Goal: Information Seeking & Learning: Learn about a topic

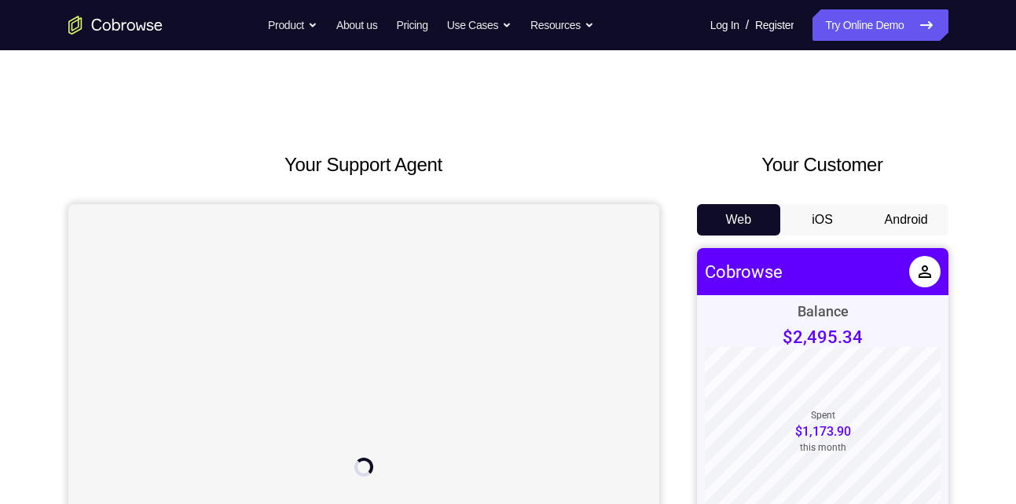
click at [893, 230] on button "Android" at bounding box center [906, 219] width 84 height 31
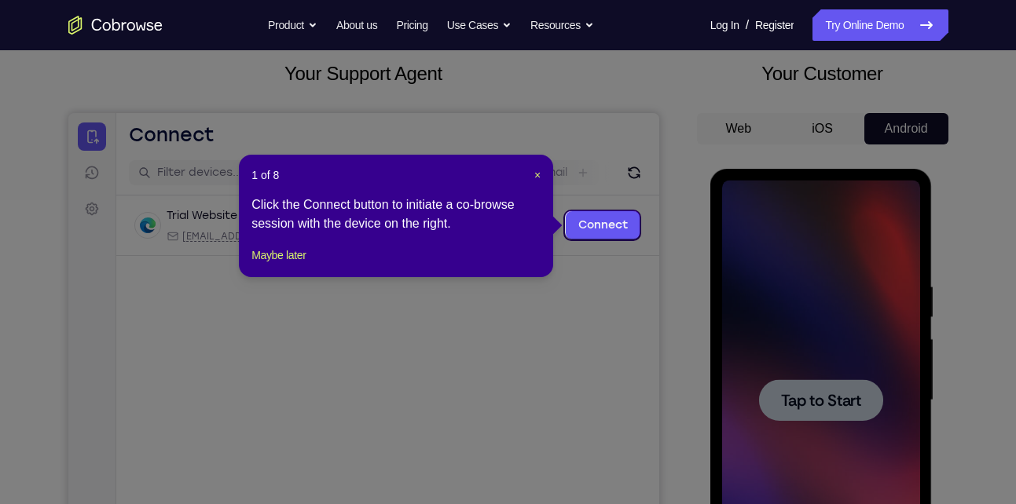
scroll to position [90, 0]
click at [536, 174] on span "×" at bounding box center [537, 176] width 6 height 13
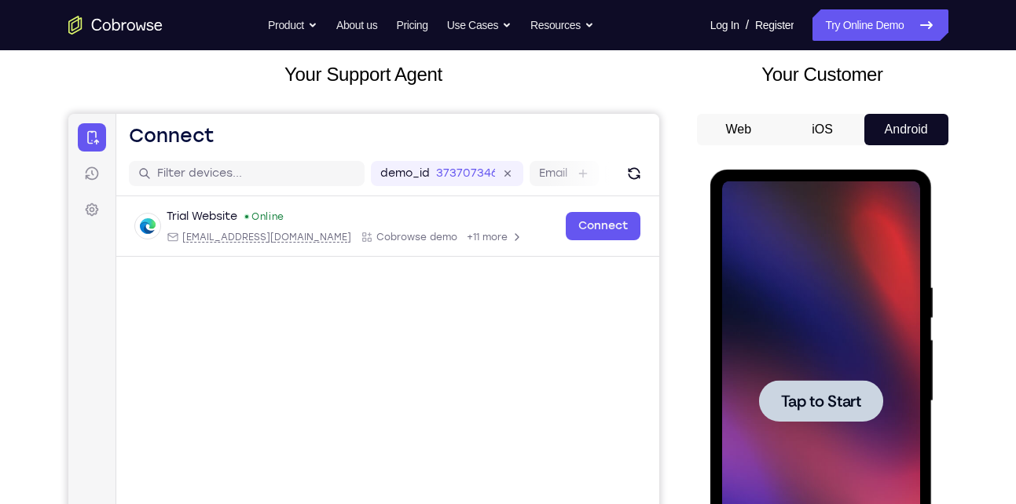
click at [825, 386] on div at bounding box center [821, 401] width 124 height 42
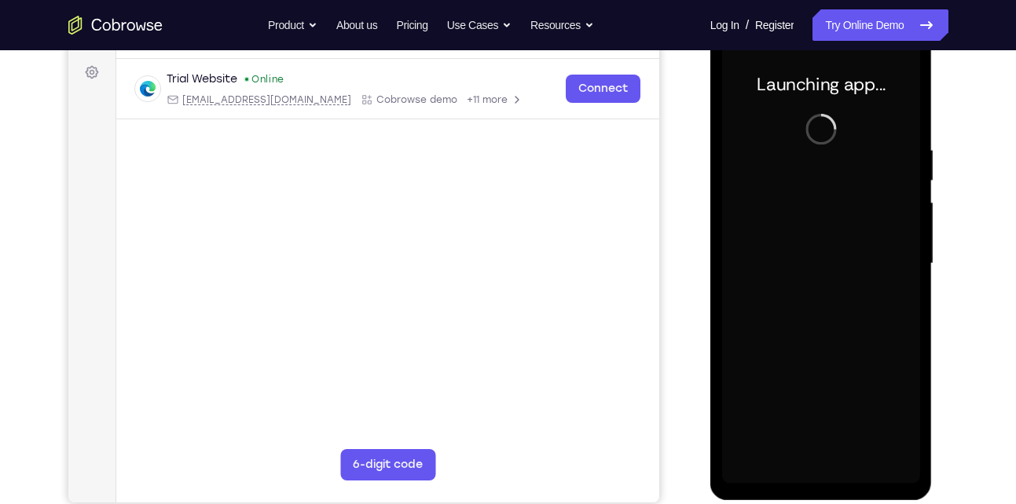
scroll to position [227, 0]
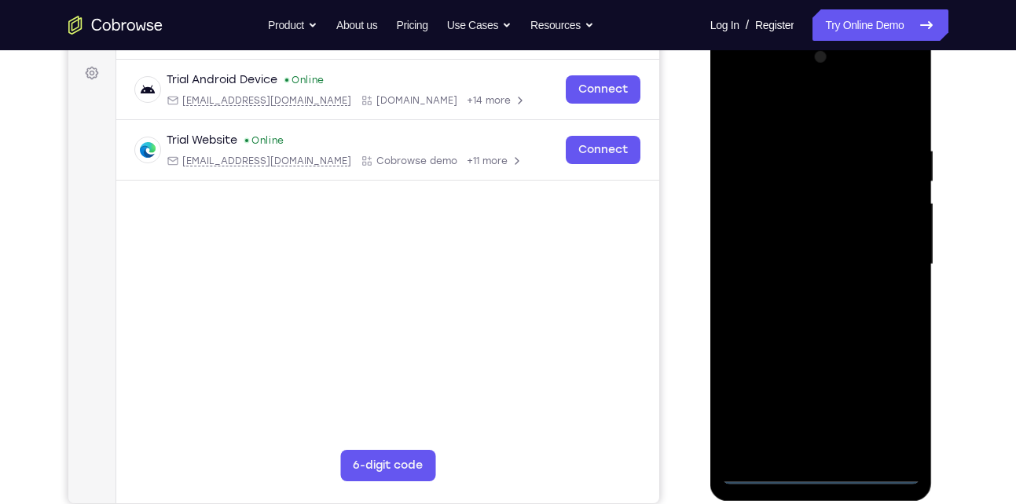
click at [820, 473] on div at bounding box center [821, 265] width 198 height 440
click at [887, 409] on div at bounding box center [821, 265] width 198 height 440
click at [809, 108] on div at bounding box center [821, 265] width 198 height 440
click at [902, 272] on div at bounding box center [821, 265] width 198 height 440
click at [810, 292] on div at bounding box center [821, 265] width 198 height 440
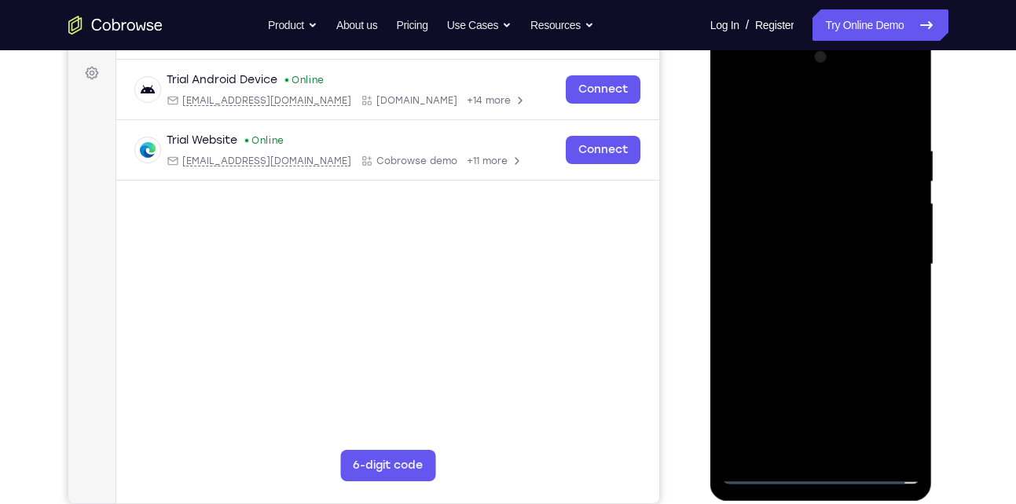
click at [783, 249] on div at bounding box center [821, 265] width 198 height 440
click at [829, 195] on div at bounding box center [821, 265] width 198 height 440
click at [827, 230] on div at bounding box center [821, 265] width 198 height 440
click at [903, 234] on div at bounding box center [821, 265] width 198 height 440
click at [871, 258] on div at bounding box center [821, 265] width 198 height 440
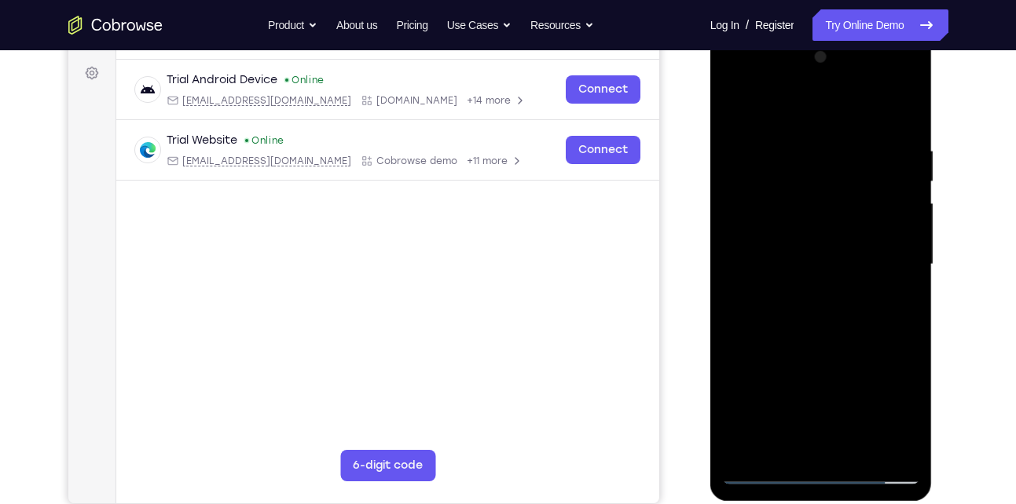
click at [870, 315] on div at bounding box center [821, 265] width 198 height 440
click at [876, 317] on div at bounding box center [821, 265] width 198 height 440
click at [892, 321] on div at bounding box center [821, 265] width 198 height 440
drag, startPoint x: 802, startPoint y: 106, endPoint x: 827, endPoint y: 10, distance: 99.1
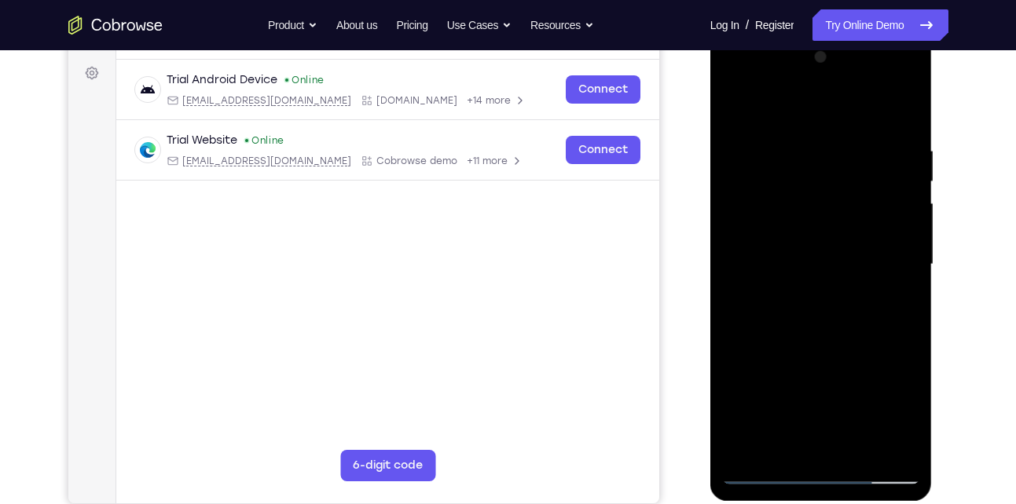
click at [827, 33] on html "Online web based iOS Simulators and Android Emulators. Run iPhone, iPad, Mobile…" at bounding box center [822, 268] width 224 height 471
click at [833, 342] on div at bounding box center [821, 265] width 198 height 440
drag, startPoint x: 831, startPoint y: 347, endPoint x: 863, endPoint y: 184, distance: 166.6
click at [863, 184] on div at bounding box center [821, 265] width 198 height 440
click at [738, 303] on div at bounding box center [821, 265] width 198 height 440
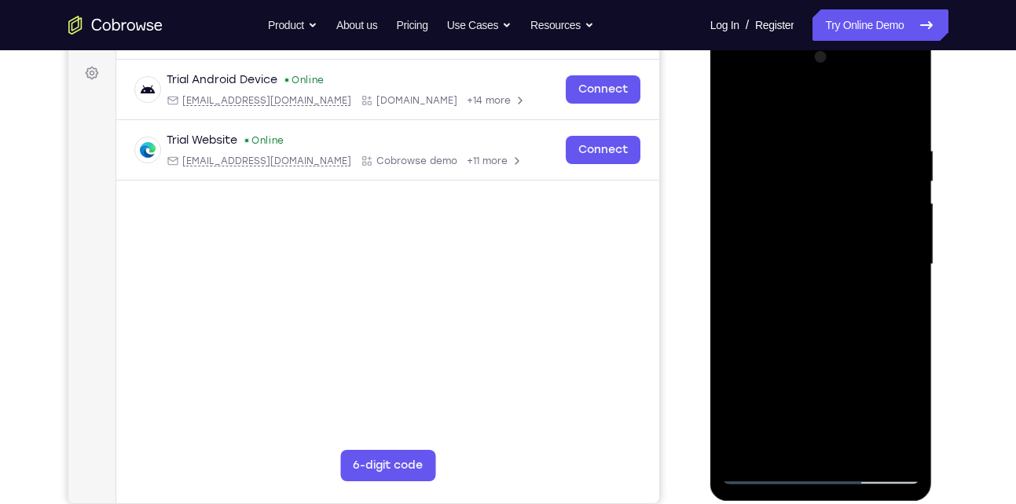
click at [860, 449] on div at bounding box center [821, 265] width 198 height 440
click at [798, 346] on div at bounding box center [821, 265] width 198 height 440
click at [816, 253] on div at bounding box center [821, 265] width 198 height 440
click at [900, 302] on div at bounding box center [821, 265] width 198 height 440
click at [725, 105] on div at bounding box center [821, 265] width 198 height 440
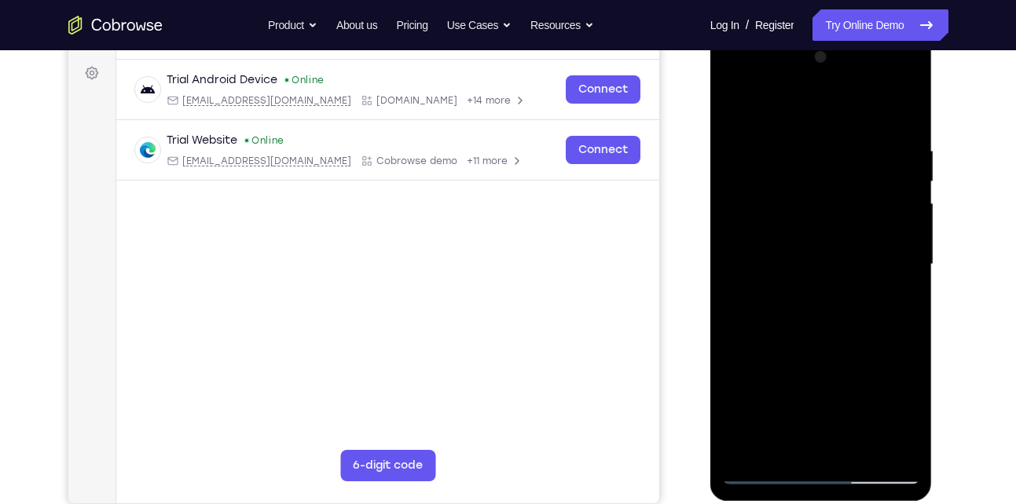
click at [738, 106] on div at bounding box center [821, 265] width 198 height 440
click at [799, 134] on div at bounding box center [821, 265] width 198 height 440
click at [896, 256] on div at bounding box center [821, 265] width 198 height 440
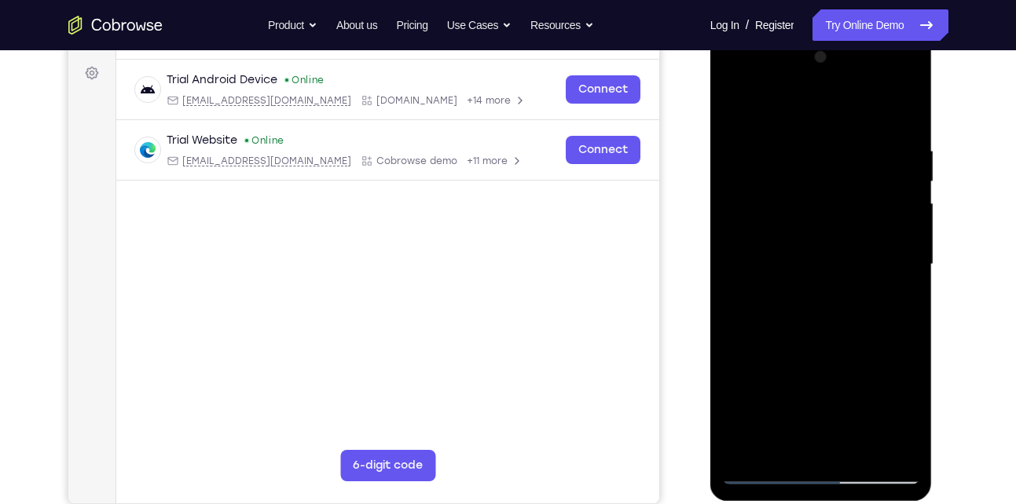
click at [904, 440] on div at bounding box center [821, 265] width 198 height 440
click at [919, 327] on div at bounding box center [821, 265] width 198 height 440
click at [913, 321] on div at bounding box center [821, 265] width 198 height 440
click at [887, 438] on div at bounding box center [821, 265] width 198 height 440
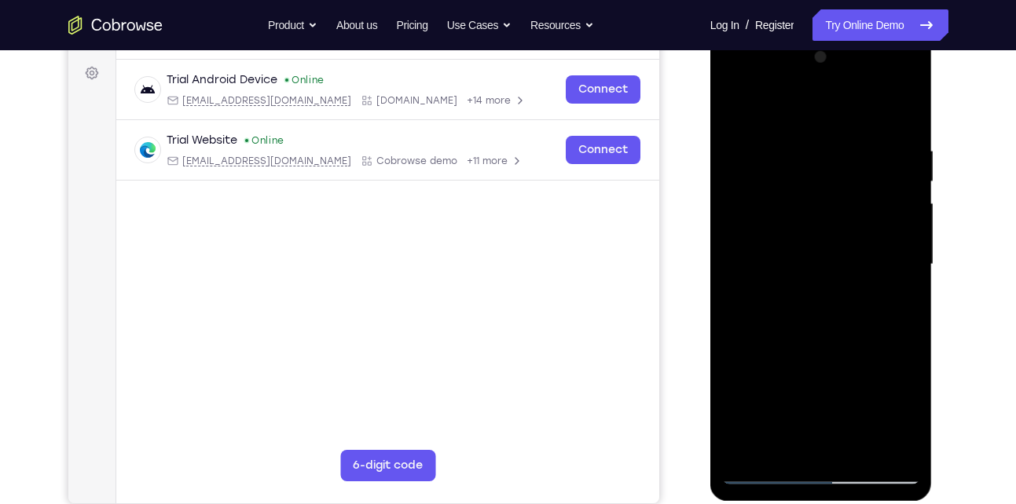
click at [926, 223] on div at bounding box center [821, 267] width 222 height 468
click at [872, 242] on div at bounding box center [821, 265] width 198 height 440
click at [906, 193] on div at bounding box center [821, 265] width 198 height 440
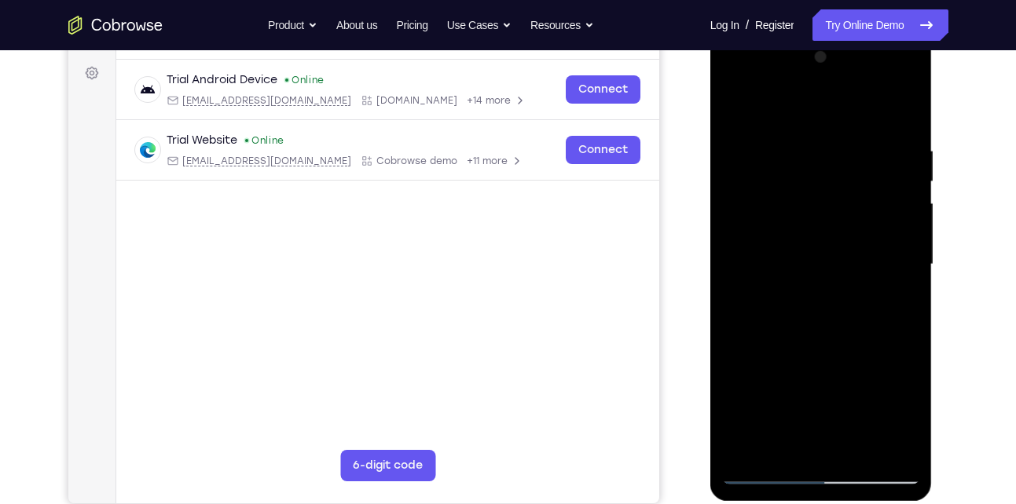
click at [906, 193] on div at bounding box center [821, 265] width 198 height 440
drag, startPoint x: 906, startPoint y: 193, endPoint x: 783, endPoint y: 160, distance: 127.5
click at [783, 160] on div at bounding box center [821, 265] width 198 height 440
click at [886, 195] on div at bounding box center [821, 265] width 198 height 440
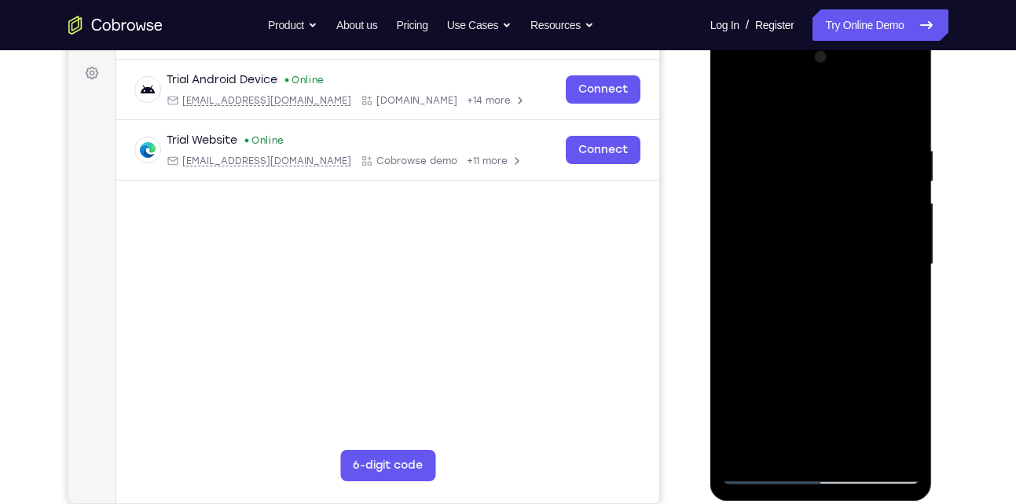
click at [886, 195] on div at bounding box center [821, 265] width 198 height 440
click at [883, 250] on div at bounding box center [821, 265] width 198 height 440
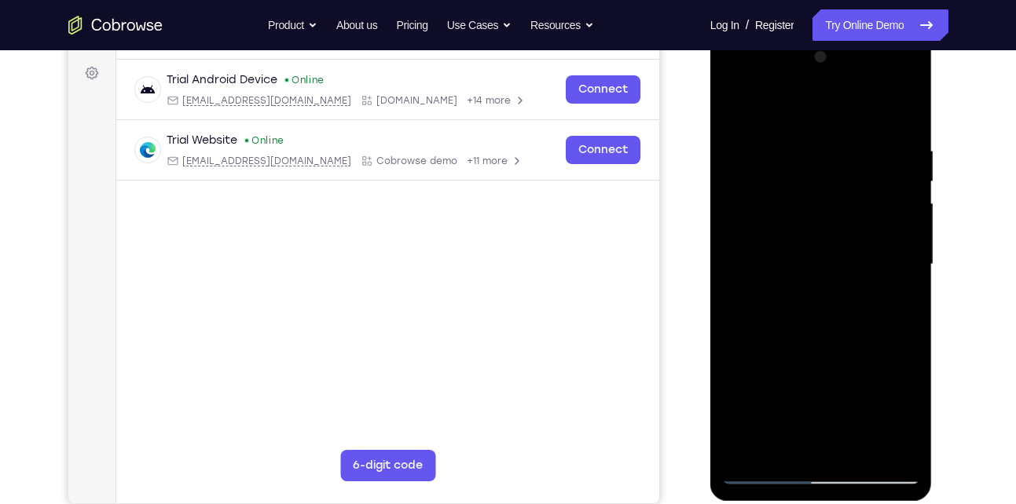
click at [883, 250] on div at bounding box center [821, 265] width 198 height 440
click at [903, 259] on div at bounding box center [821, 265] width 198 height 440
click at [899, 226] on div at bounding box center [821, 265] width 198 height 440
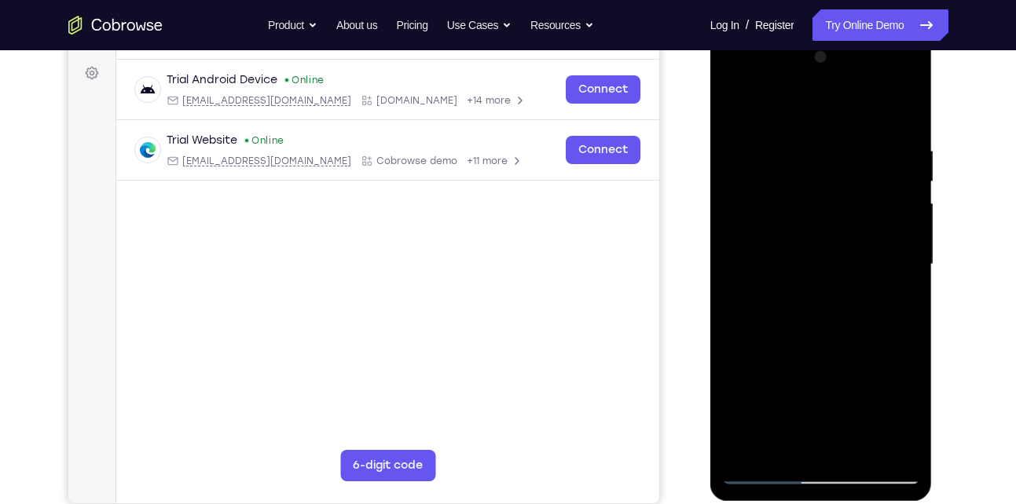
click at [899, 226] on div at bounding box center [821, 265] width 198 height 440
click at [900, 107] on div at bounding box center [821, 265] width 198 height 440
click at [787, 135] on div at bounding box center [821, 265] width 198 height 440
click at [904, 114] on div at bounding box center [821, 265] width 198 height 440
drag, startPoint x: 787, startPoint y: 317, endPoint x: 924, endPoint y: 86, distance: 268.8
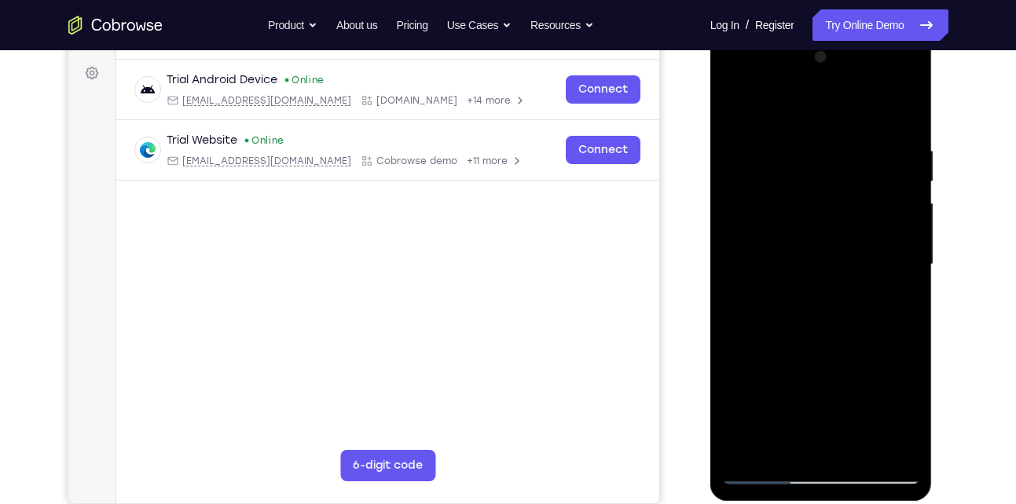
click at [924, 86] on div at bounding box center [821, 267] width 222 height 468
drag, startPoint x: 882, startPoint y: 306, endPoint x: 908, endPoint y: 180, distance: 129.1
click at [908, 180] on div at bounding box center [821, 265] width 198 height 440
click at [736, 376] on div at bounding box center [821, 265] width 198 height 440
drag, startPoint x: 791, startPoint y: 325, endPoint x: 807, endPoint y: 226, distance: 100.2
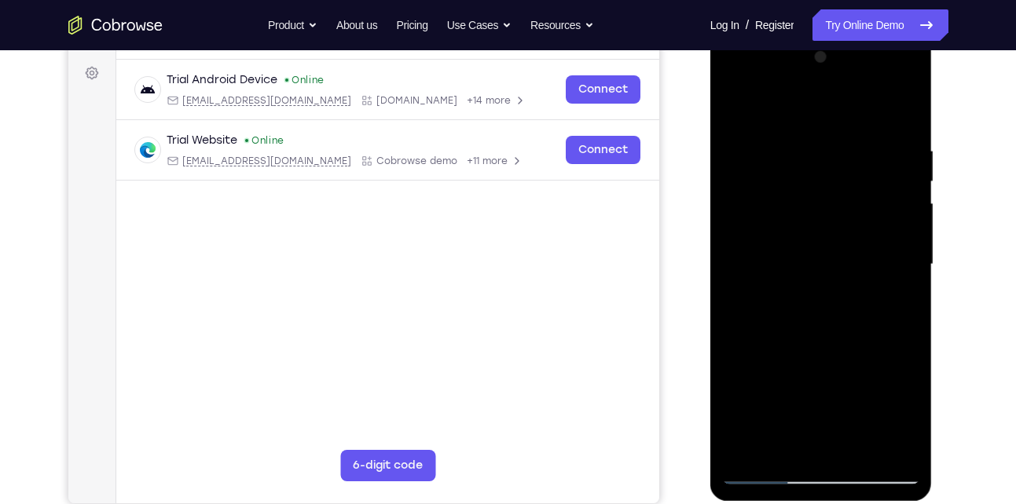
click at [807, 226] on div at bounding box center [821, 265] width 198 height 440
click at [901, 108] on div at bounding box center [821, 265] width 198 height 440
click at [908, 103] on div at bounding box center [821, 265] width 198 height 440
click at [732, 116] on div at bounding box center [821, 265] width 198 height 440
click at [858, 444] on div at bounding box center [821, 265] width 198 height 440
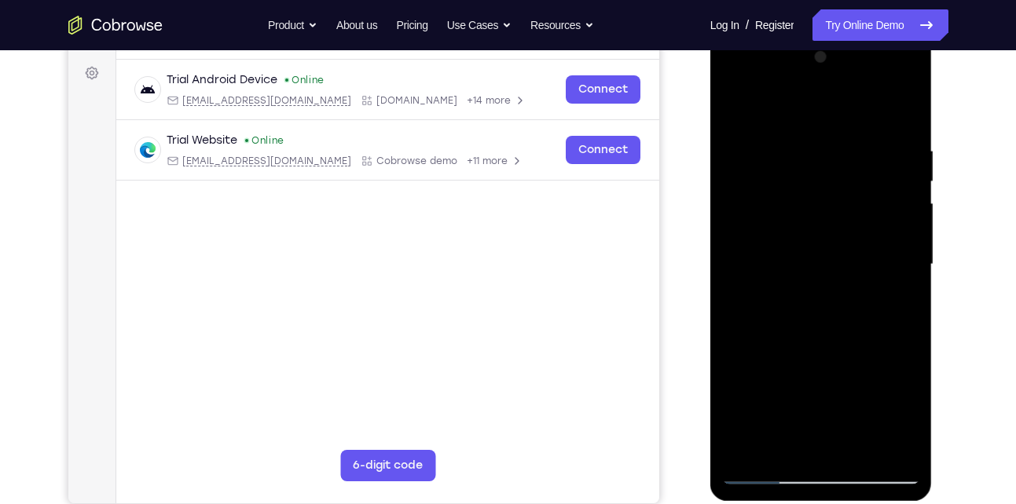
drag, startPoint x: 851, startPoint y: 359, endPoint x: 908, endPoint y: 204, distance: 165.5
click at [908, 204] on div at bounding box center [821, 265] width 198 height 440
drag, startPoint x: 824, startPoint y: 398, endPoint x: 873, endPoint y: 277, distance: 130.4
click at [873, 277] on div at bounding box center [821, 265] width 198 height 440
click at [807, 435] on div at bounding box center [821, 265] width 198 height 440
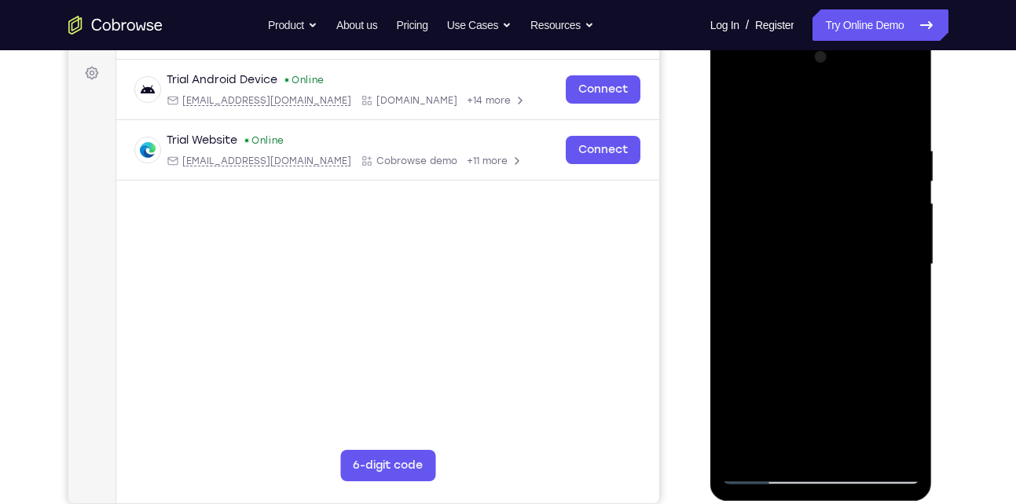
click at [900, 306] on div at bounding box center [821, 265] width 198 height 440
click at [734, 111] on div at bounding box center [821, 265] width 198 height 440
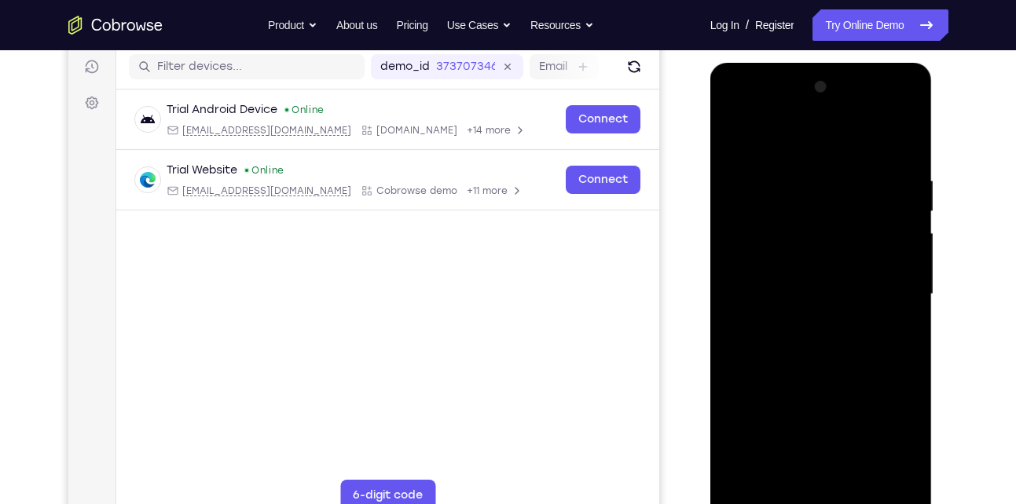
scroll to position [196, 0]
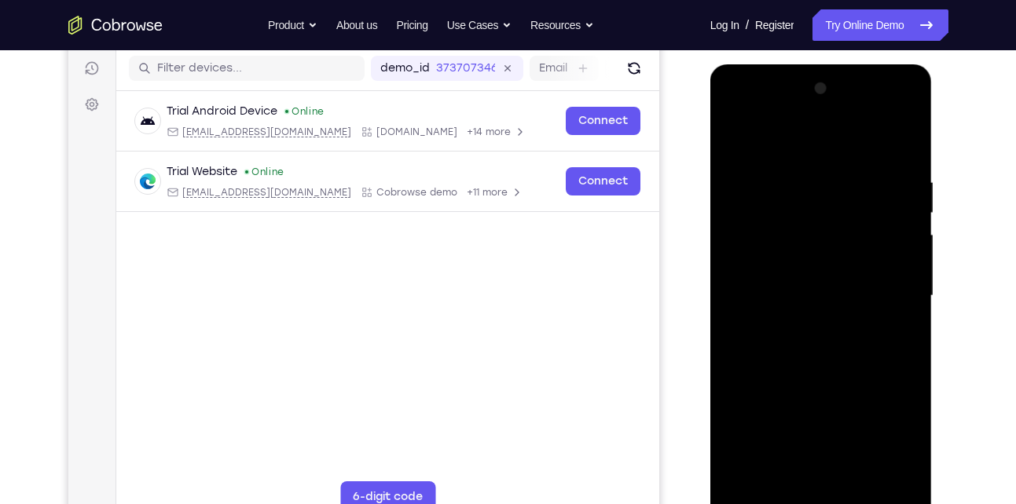
drag, startPoint x: 786, startPoint y: 387, endPoint x: 755, endPoint y: 535, distance: 150.9
click at [755, 504] on div at bounding box center [822, 299] width 224 height 471
drag, startPoint x: 779, startPoint y: 287, endPoint x: 710, endPoint y: 542, distance: 264.6
click at [710, 504] on html "Online web based iOS Simulators and Android Emulators. Run iPhone, iPad, Mobile…" at bounding box center [822, 299] width 224 height 471
click at [745, 286] on div at bounding box center [821, 296] width 198 height 440
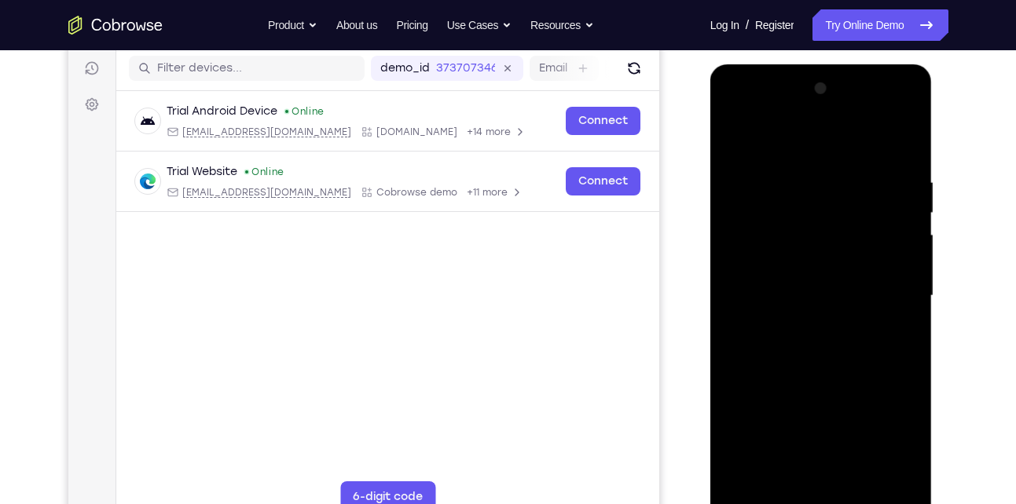
click at [781, 140] on div at bounding box center [821, 296] width 198 height 440
drag, startPoint x: 783, startPoint y: 192, endPoint x: 798, endPoint y: 305, distance: 114.1
click at [798, 305] on div at bounding box center [821, 296] width 198 height 440
click at [882, 244] on div at bounding box center [821, 296] width 198 height 440
drag, startPoint x: 786, startPoint y: 310, endPoint x: 924, endPoint y: 132, distance: 225.1
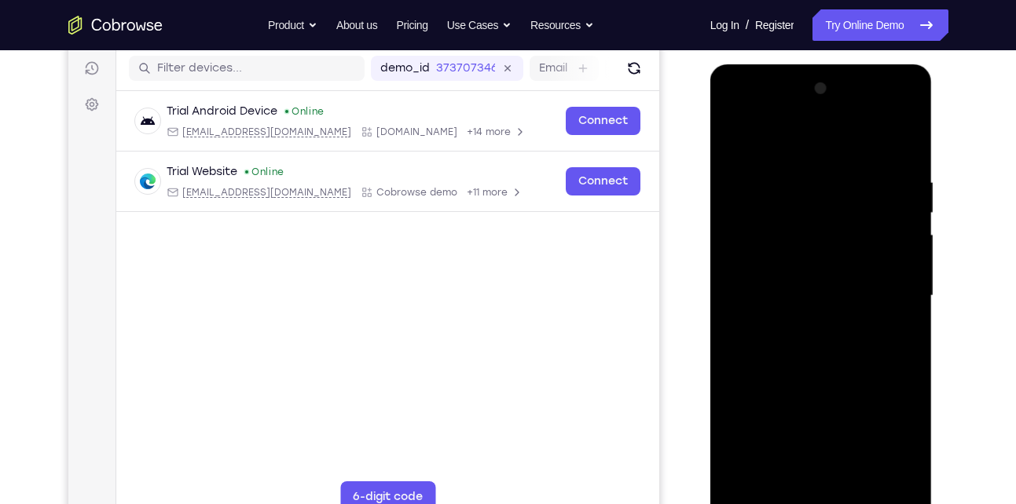
click at [924, 132] on div at bounding box center [821, 298] width 222 height 468
click at [733, 130] on div at bounding box center [821, 296] width 198 height 440
click at [888, 109] on div at bounding box center [821, 296] width 198 height 440
click at [737, 107] on div at bounding box center [821, 296] width 198 height 440
click at [798, 252] on div at bounding box center [821, 296] width 198 height 440
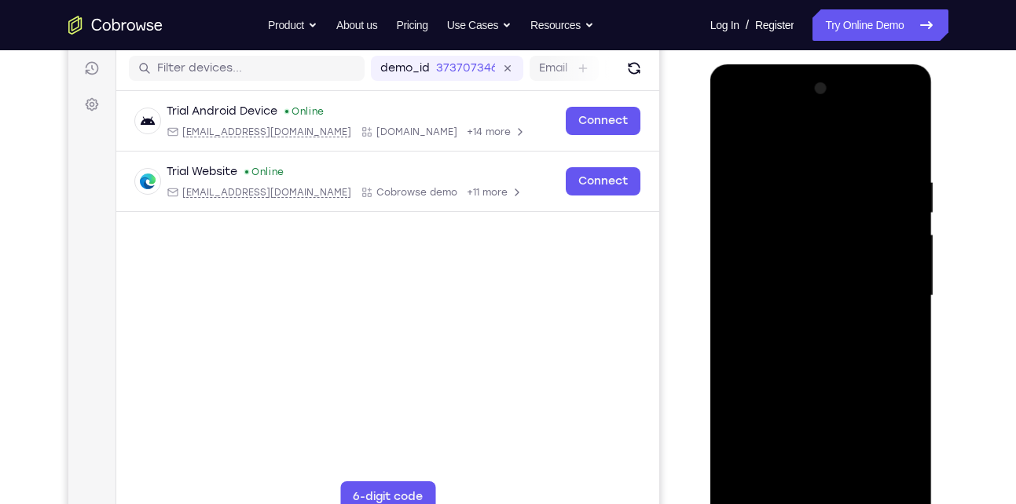
click at [805, 301] on div at bounding box center [821, 296] width 198 height 440
click at [836, 275] on div at bounding box center [821, 296] width 198 height 440
click at [836, 321] on div at bounding box center [821, 296] width 198 height 440
drag, startPoint x: 802, startPoint y: 144, endPoint x: 835, endPoint y: 2, distance: 145.2
click at [835, 64] on html "Online web based iOS Simulators and Android Emulators. Run iPhone, iPad, Mobile…" at bounding box center [822, 299] width 224 height 471
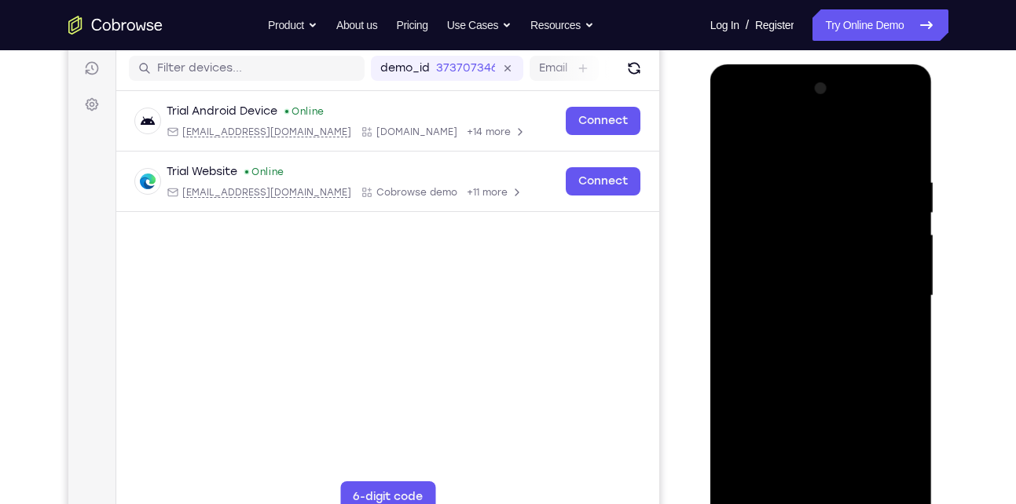
click at [805, 378] on div at bounding box center [821, 296] width 198 height 440
click at [834, 259] on div at bounding box center [821, 296] width 198 height 440
drag, startPoint x: 837, startPoint y: 449, endPoint x: 899, endPoint y: 247, distance: 211.3
click at [899, 247] on div at bounding box center [821, 296] width 198 height 440
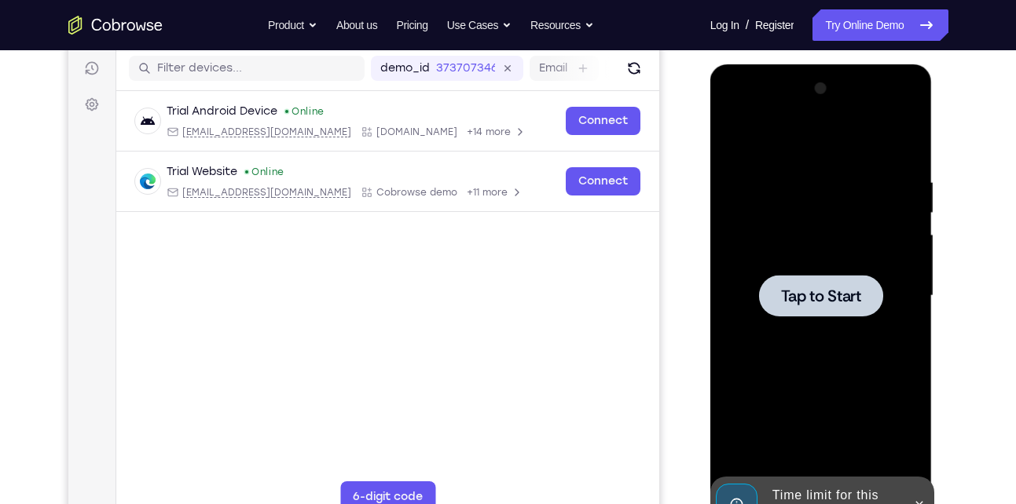
click at [819, 335] on div at bounding box center [821, 296] width 198 height 440
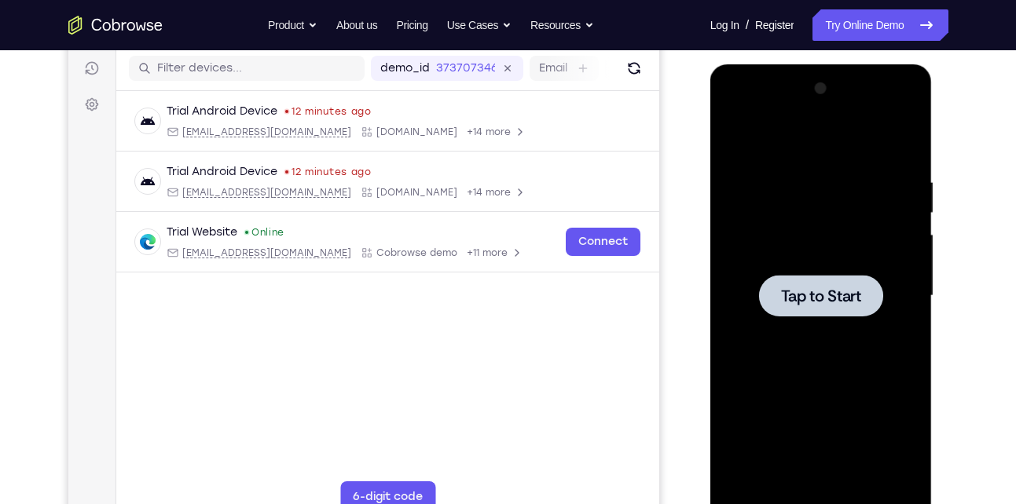
click at [882, 245] on div at bounding box center [821, 296] width 198 height 440
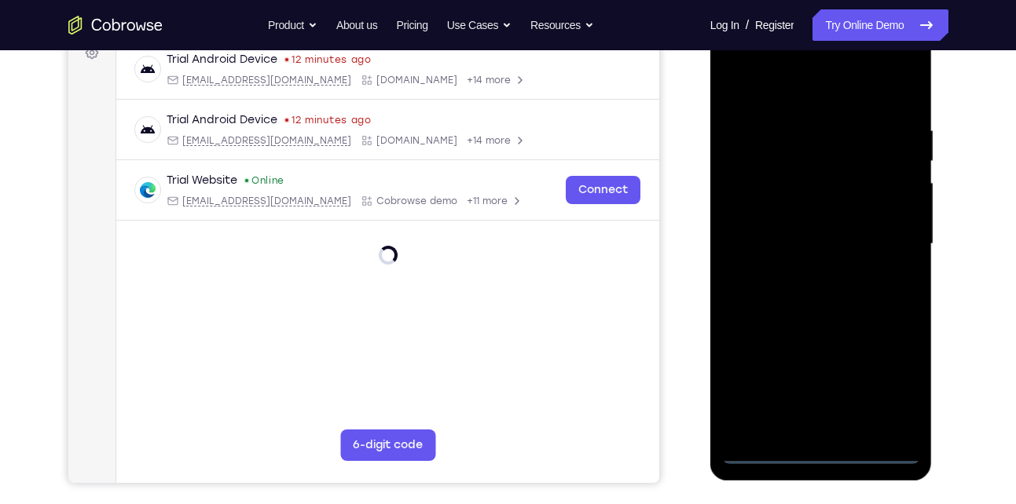
scroll to position [248, 0]
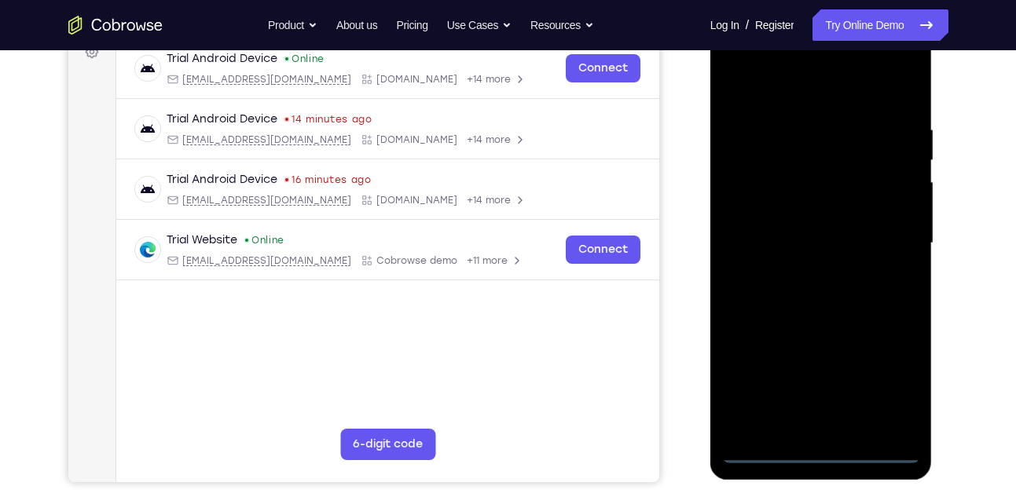
click at [822, 449] on div at bounding box center [821, 244] width 198 height 440
click at [886, 391] on div at bounding box center [821, 244] width 198 height 440
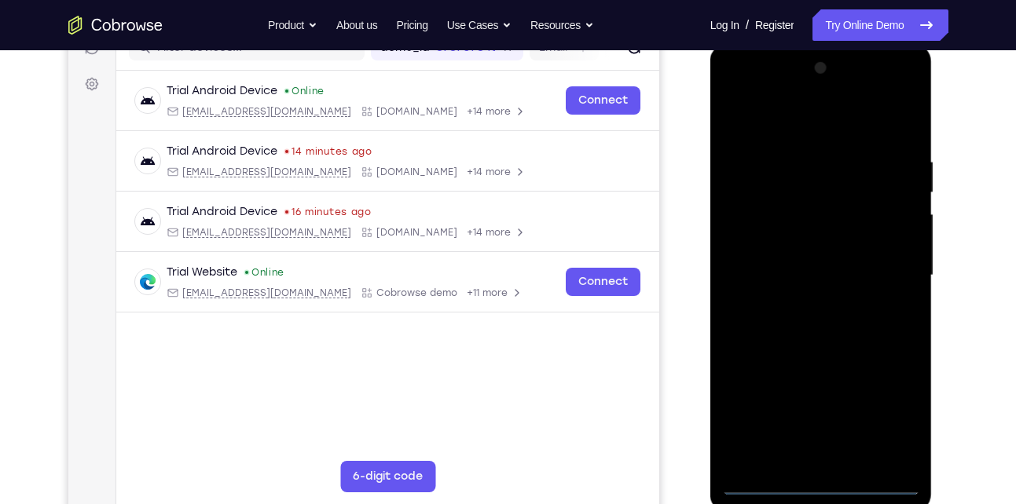
scroll to position [215, 0]
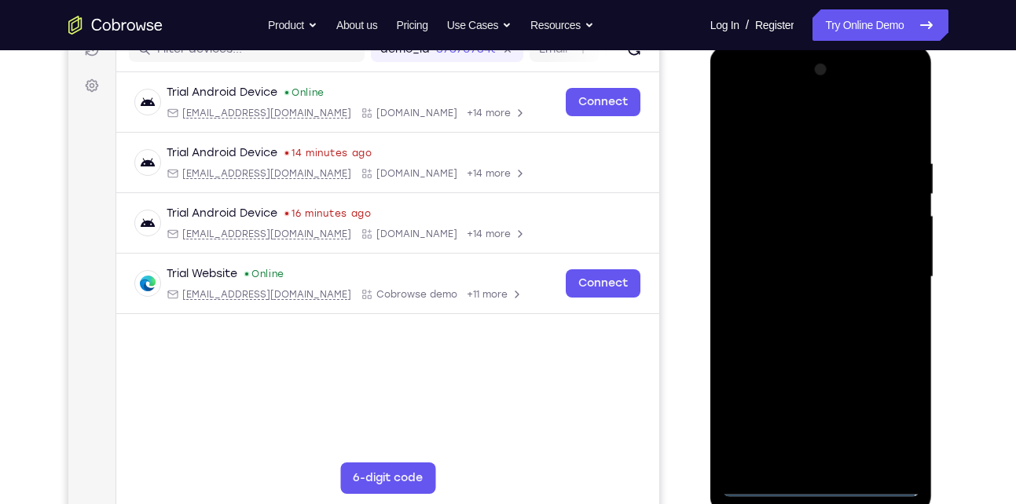
click at [809, 134] on div at bounding box center [821, 277] width 198 height 440
click at [765, 234] on div at bounding box center [821, 277] width 198 height 440
click at [822, 277] on div at bounding box center [821, 277] width 198 height 440
click at [824, 257] on div at bounding box center [821, 277] width 198 height 440
click at [865, 283] on div at bounding box center [821, 277] width 198 height 440
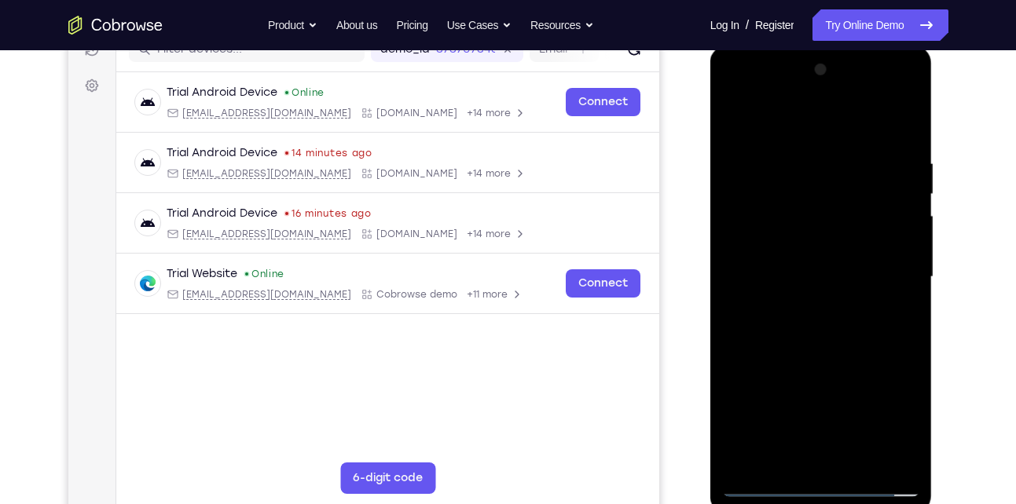
click at [816, 370] on div at bounding box center [821, 277] width 198 height 440
click at [836, 244] on div at bounding box center [821, 277] width 198 height 440
drag, startPoint x: 879, startPoint y: 419, endPoint x: 897, endPoint y: 284, distance: 135.5
click at [897, 284] on div at bounding box center [821, 277] width 198 height 440
click at [852, 463] on div at bounding box center [821, 277] width 198 height 440
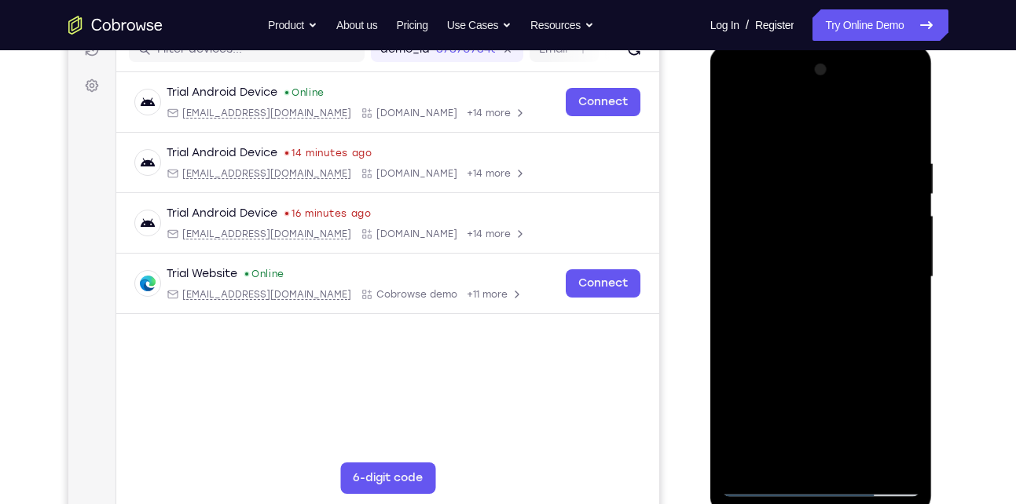
click at [762, 248] on div at bounding box center [821, 277] width 198 height 440
click at [790, 308] on div at bounding box center [821, 277] width 198 height 440
drag, startPoint x: 866, startPoint y: 262, endPoint x: 897, endPoint y: -16, distance: 279.9
click at [897, 46] on html "Online web based iOS Simulators and Android Emulators. Run iPhone, iPad, Mobile…" at bounding box center [822, 281] width 224 height 471
drag, startPoint x: 858, startPoint y: 255, endPoint x: 889, endPoint y: 129, distance: 129.6
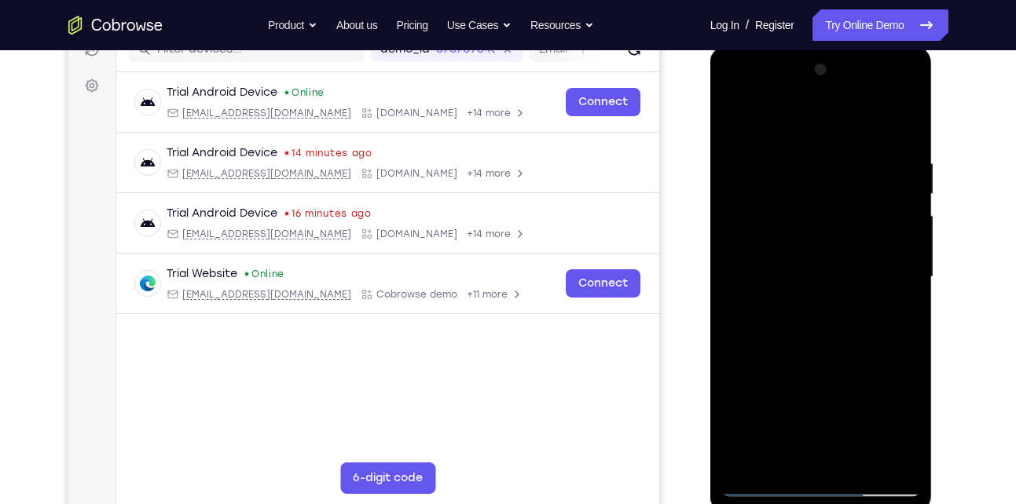
click at [889, 129] on div at bounding box center [821, 277] width 198 height 440
drag, startPoint x: 874, startPoint y: 137, endPoint x: 835, endPoint y: 273, distance: 141.3
click at [835, 273] on div at bounding box center [821, 277] width 198 height 440
drag, startPoint x: 851, startPoint y: 197, endPoint x: 843, endPoint y: 383, distance: 185.6
click at [843, 383] on div at bounding box center [821, 277] width 198 height 440
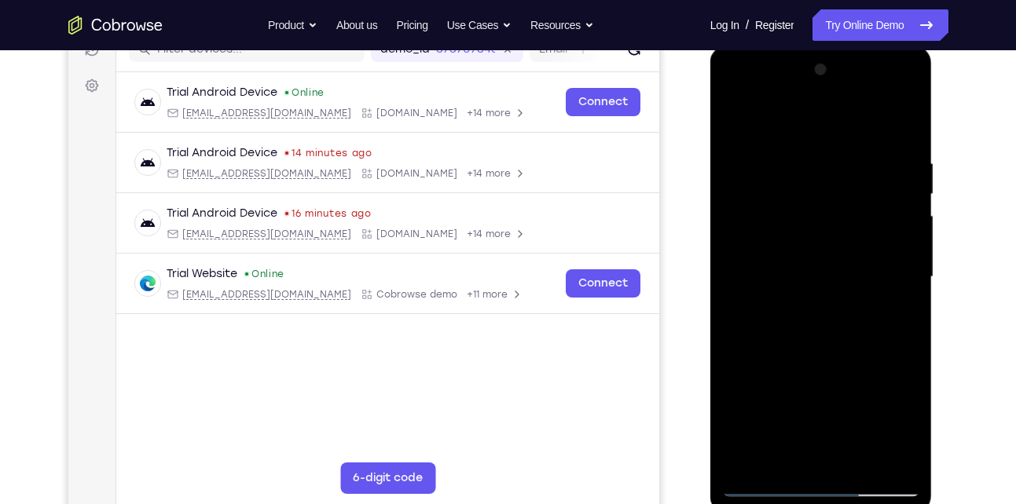
drag, startPoint x: 838, startPoint y: 273, endPoint x: 838, endPoint y: 357, distance: 84.1
click at [838, 357] on div at bounding box center [821, 277] width 198 height 440
drag, startPoint x: 845, startPoint y: 267, endPoint x: 899, endPoint y: 476, distance: 215.7
click at [899, 476] on div at bounding box center [821, 277] width 198 height 440
drag, startPoint x: 878, startPoint y: 259, endPoint x: 883, endPoint y: 99, distance: 160.4
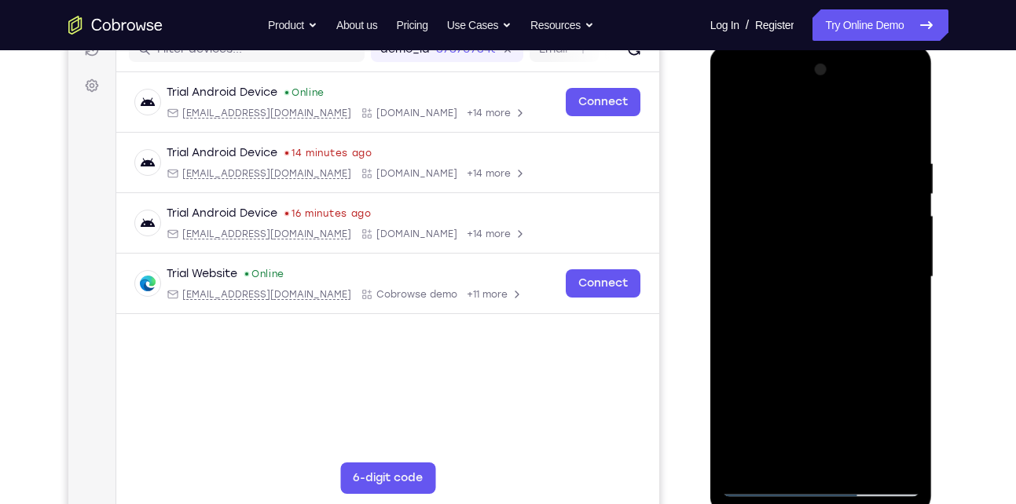
click at [883, 99] on div at bounding box center [821, 277] width 198 height 440
drag, startPoint x: 873, startPoint y: 269, endPoint x: 875, endPoint y: 110, distance: 158.7
click at [875, 110] on div at bounding box center [821, 277] width 198 height 440
drag, startPoint x: 887, startPoint y: 291, endPoint x: 713, endPoint y: 261, distance: 176.2
click at [713, 261] on div at bounding box center [821, 280] width 222 height 468
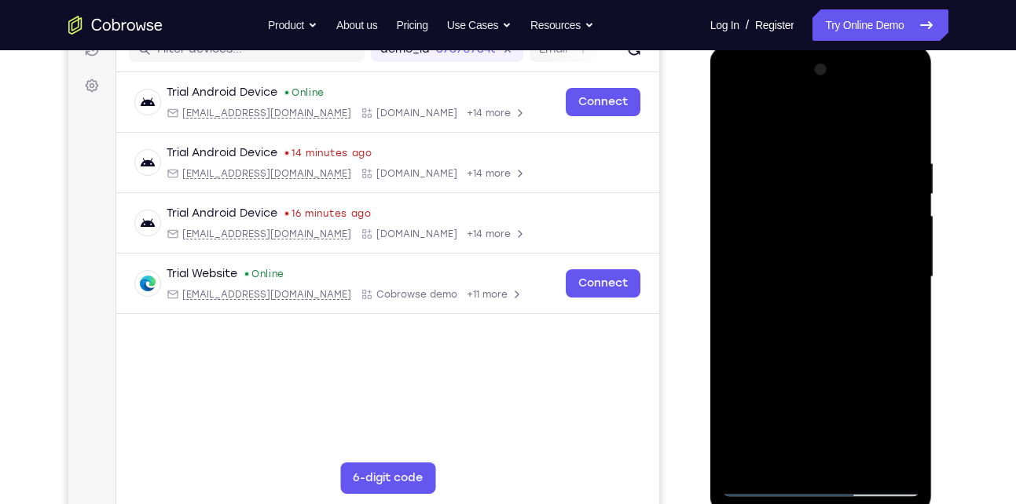
drag, startPoint x: 874, startPoint y: 152, endPoint x: 921, endPoint y: 460, distance: 310.8
click at [921, 460] on div at bounding box center [821, 280] width 222 height 468
click at [872, 141] on div at bounding box center [821, 277] width 198 height 440
click at [839, 194] on div at bounding box center [821, 277] width 198 height 440
drag, startPoint x: 864, startPoint y: 284, endPoint x: 893, endPoint y: 202, distance: 87.2
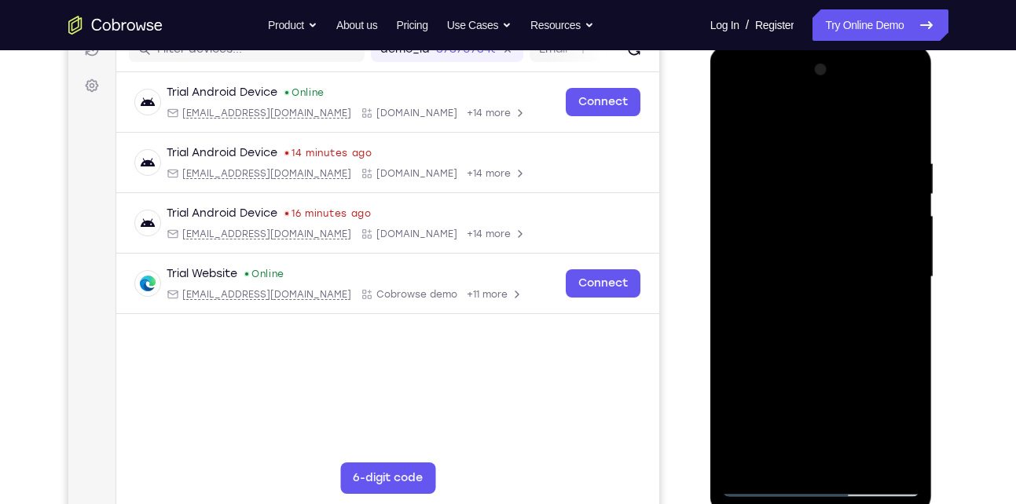
click at [893, 202] on div at bounding box center [821, 277] width 198 height 440
click at [816, 352] on div at bounding box center [821, 277] width 198 height 440
drag, startPoint x: 859, startPoint y: 248, endPoint x: 867, endPoint y: 99, distance: 148.7
click at [867, 99] on div at bounding box center [821, 277] width 198 height 440
click at [793, 175] on div at bounding box center [821, 277] width 198 height 440
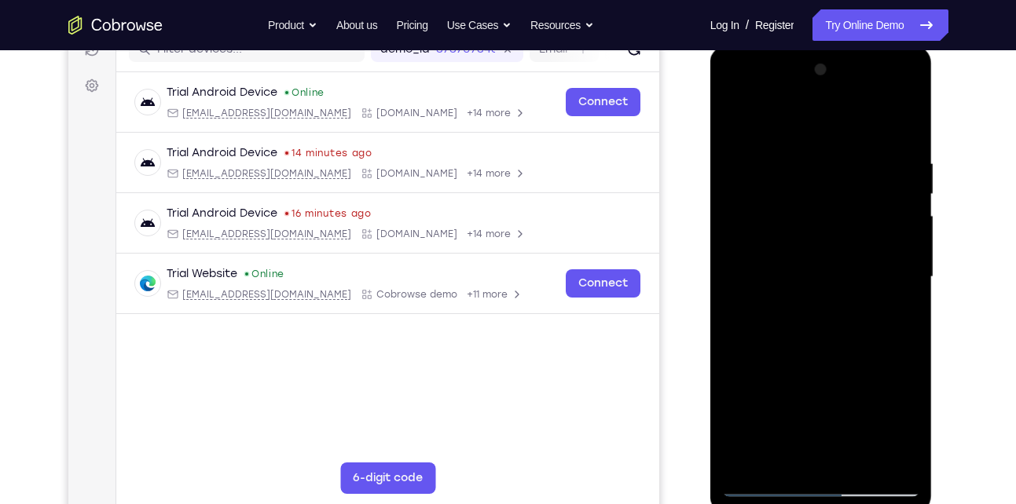
click at [733, 125] on div at bounding box center [821, 277] width 198 height 440
drag, startPoint x: 774, startPoint y: 182, endPoint x: 840, endPoint y: 344, distance: 174.8
click at [839, 344] on div at bounding box center [821, 277] width 198 height 440
click at [734, 117] on div at bounding box center [821, 277] width 198 height 440
click at [892, 130] on div at bounding box center [821, 277] width 198 height 440
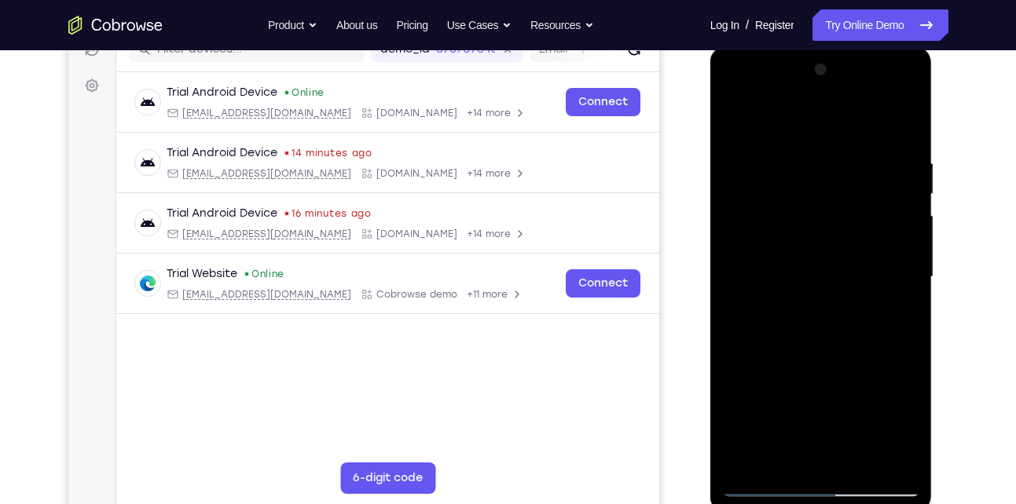
drag, startPoint x: 829, startPoint y: 394, endPoint x: 852, endPoint y: 336, distance: 63.2
click at [852, 336] on div at bounding box center [821, 277] width 198 height 440
click at [855, 405] on div at bounding box center [821, 277] width 198 height 440
click at [734, 119] on div at bounding box center [821, 277] width 198 height 440
drag, startPoint x: 734, startPoint y: 120, endPoint x: 786, endPoint y: 251, distance: 141.1
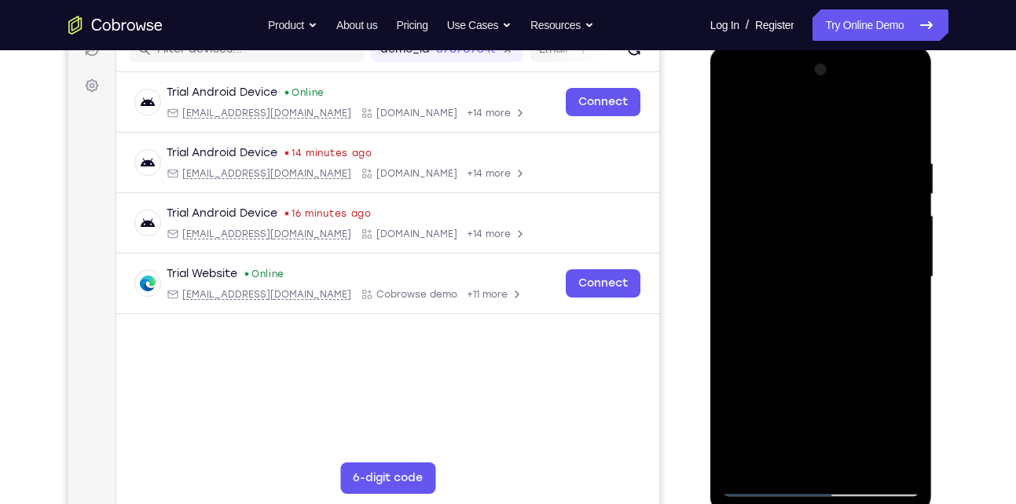
click at [786, 251] on div at bounding box center [821, 277] width 198 height 440
drag, startPoint x: 806, startPoint y: 159, endPoint x: 842, endPoint y: 278, distance: 124.6
click at [842, 278] on div at bounding box center [821, 277] width 198 height 440
click at [872, 119] on div at bounding box center [821, 277] width 198 height 440
drag, startPoint x: 834, startPoint y: 255, endPoint x: 867, endPoint y: 112, distance: 146.9
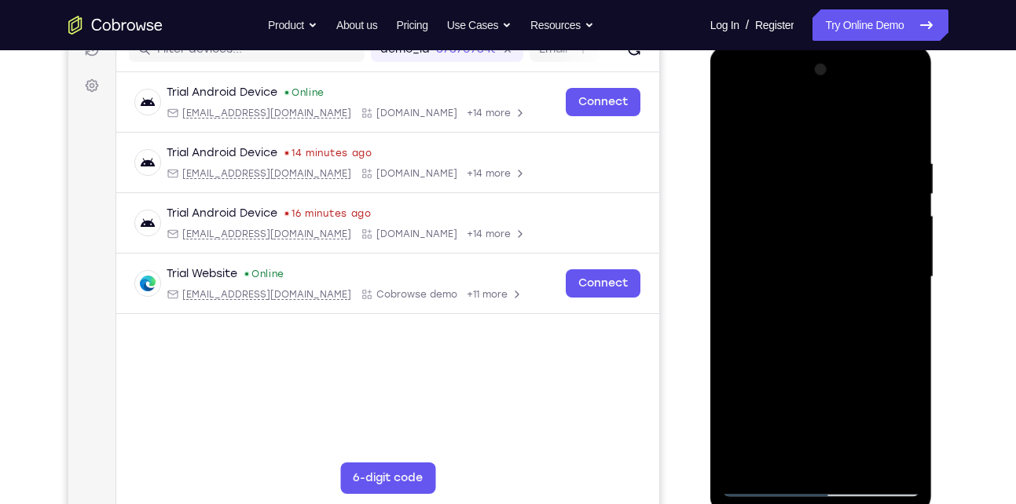
click at [867, 112] on div at bounding box center [821, 277] width 198 height 440
click at [843, 433] on div at bounding box center [821, 277] width 198 height 440
drag, startPoint x: 831, startPoint y: 367, endPoint x: 828, endPoint y: 197, distance: 169.7
click at [828, 197] on div at bounding box center [821, 277] width 198 height 440
drag, startPoint x: 832, startPoint y: 211, endPoint x: 820, endPoint y: 134, distance: 78.0
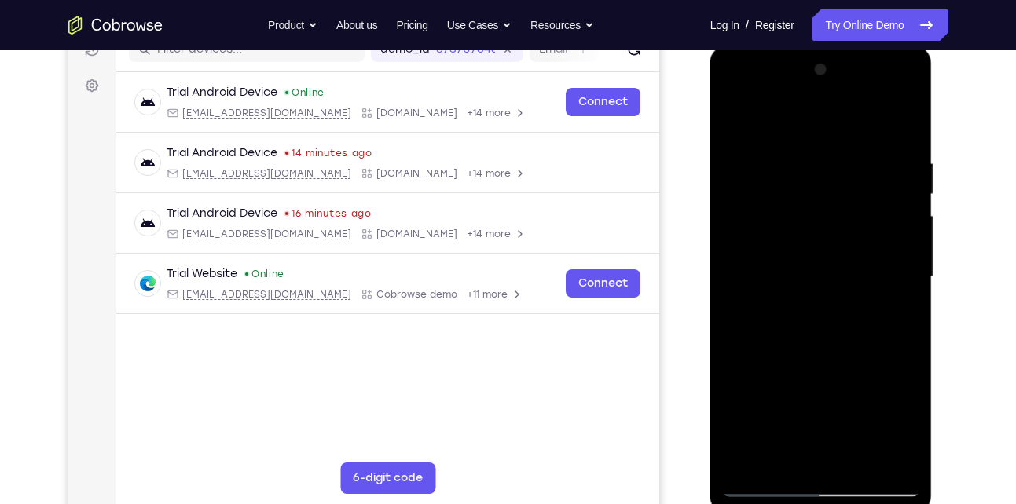
click at [820, 134] on div at bounding box center [821, 277] width 198 height 440
drag, startPoint x: 853, startPoint y: 322, endPoint x: 867, endPoint y: 151, distance: 171.9
click at [867, 151] on div at bounding box center [821, 277] width 198 height 440
click at [732, 119] on div at bounding box center [821, 277] width 198 height 440
click at [742, 121] on div at bounding box center [821, 277] width 198 height 440
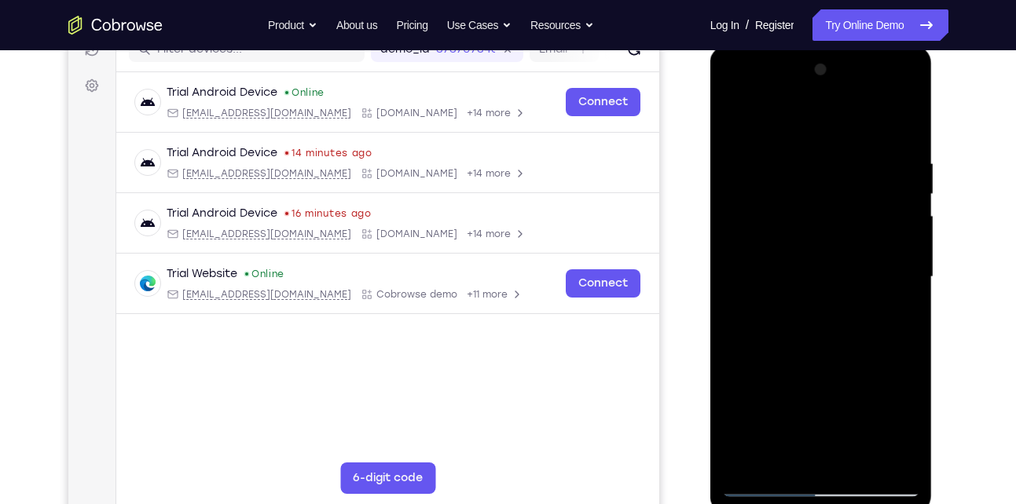
drag, startPoint x: 911, startPoint y: 376, endPoint x: 875, endPoint y: 153, distance: 225.2
click at [875, 153] on div at bounding box center [821, 277] width 198 height 440
drag, startPoint x: 872, startPoint y: 345, endPoint x: 881, endPoint y: 244, distance: 101.7
click at [881, 244] on div at bounding box center [821, 277] width 198 height 440
drag, startPoint x: 842, startPoint y: 368, endPoint x: 857, endPoint y: 127, distance: 240.9
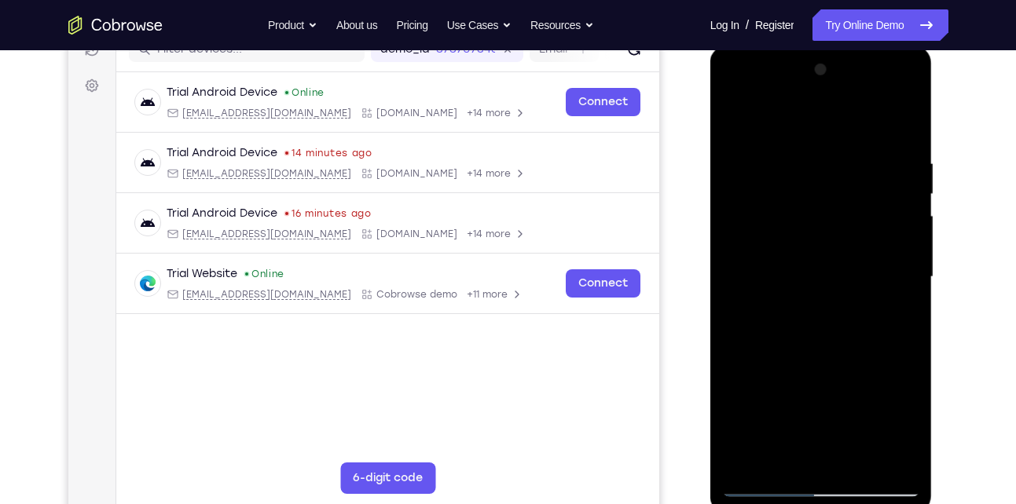
click at [857, 127] on div at bounding box center [821, 277] width 198 height 440
drag, startPoint x: 849, startPoint y: 353, endPoint x: 856, endPoint y: 197, distance: 155.7
click at [856, 197] on div at bounding box center [821, 277] width 198 height 440
drag, startPoint x: 844, startPoint y: 310, endPoint x: 882, endPoint y: 56, distance: 257.5
click at [882, 56] on div at bounding box center [821, 280] width 222 height 468
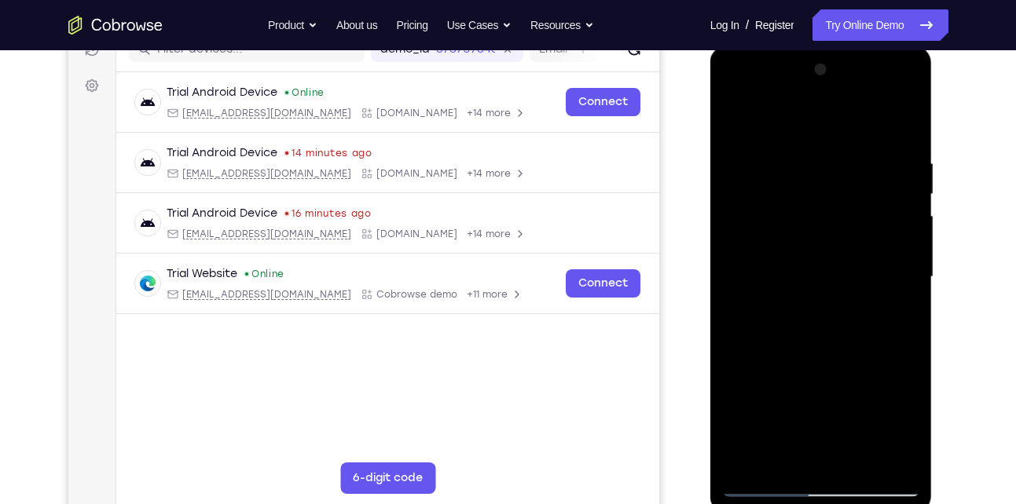
drag, startPoint x: 869, startPoint y: 242, endPoint x: 872, endPoint y: 501, distance: 259.3
click at [872, 501] on div at bounding box center [821, 280] width 222 height 468
drag, startPoint x: 852, startPoint y: 377, endPoint x: 876, endPoint y: 77, distance: 301.1
click at [876, 77] on div at bounding box center [821, 277] width 198 height 440
drag, startPoint x: 846, startPoint y: 244, endPoint x: 866, endPoint y: 69, distance: 175.5
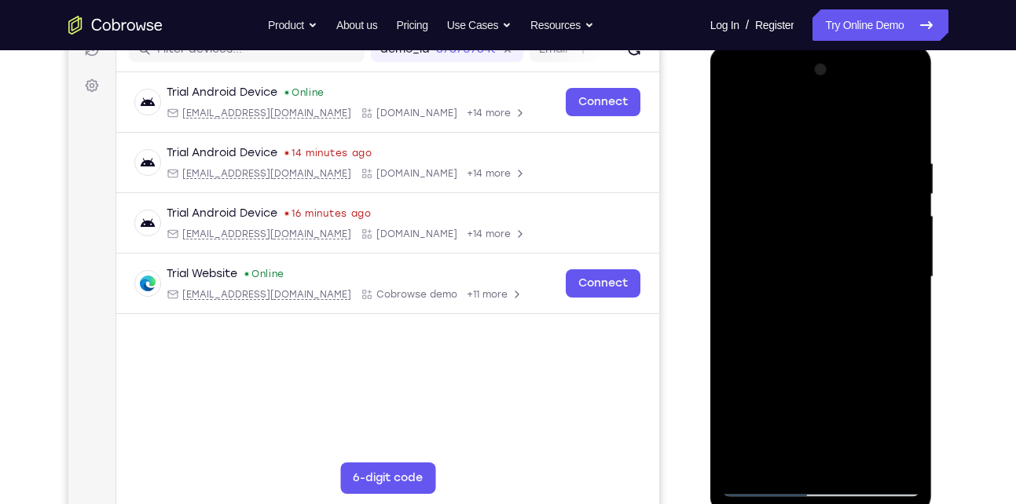
click at [866, 69] on div at bounding box center [821, 277] width 198 height 440
drag, startPoint x: 839, startPoint y: 278, endPoint x: 825, endPoint y: 46, distance: 233.0
click at [825, 46] on div at bounding box center [821, 280] width 222 height 468
drag, startPoint x: 850, startPoint y: 187, endPoint x: 874, endPoint y: 446, distance: 260.4
click at [874, 446] on div at bounding box center [821, 277] width 198 height 440
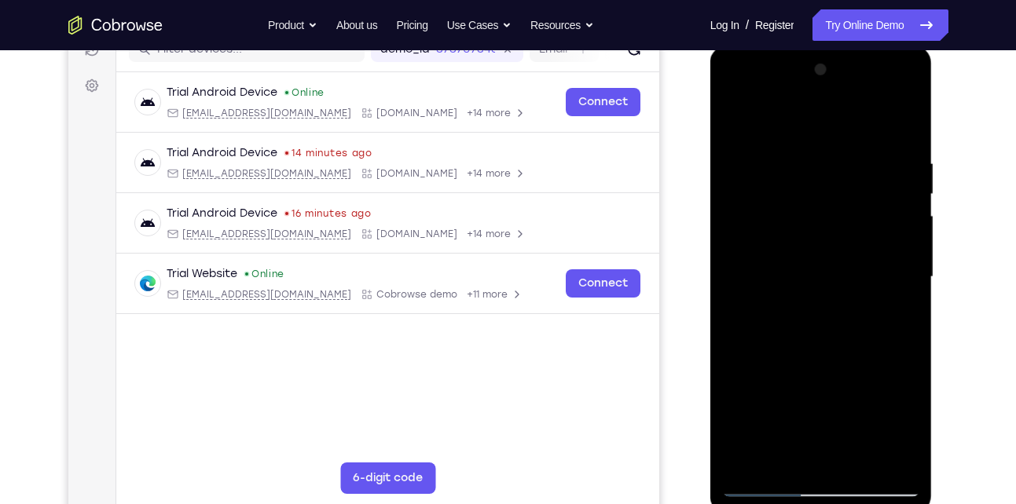
drag, startPoint x: 860, startPoint y: 191, endPoint x: 850, endPoint y: 545, distance: 353.7
click at [850, 504] on html "Online web based iOS Simulators and Android Emulators. Run iPhone, iPad, Mobile…" at bounding box center [822, 281] width 224 height 471
click at [795, 504] on html "Online web based iOS Simulators and Android Emulators. Run iPhone, iPad, Mobile…" at bounding box center [822, 281] width 224 height 471
click at [805, 138] on div at bounding box center [821, 277] width 198 height 440
click at [840, 270] on div at bounding box center [821, 277] width 198 height 440
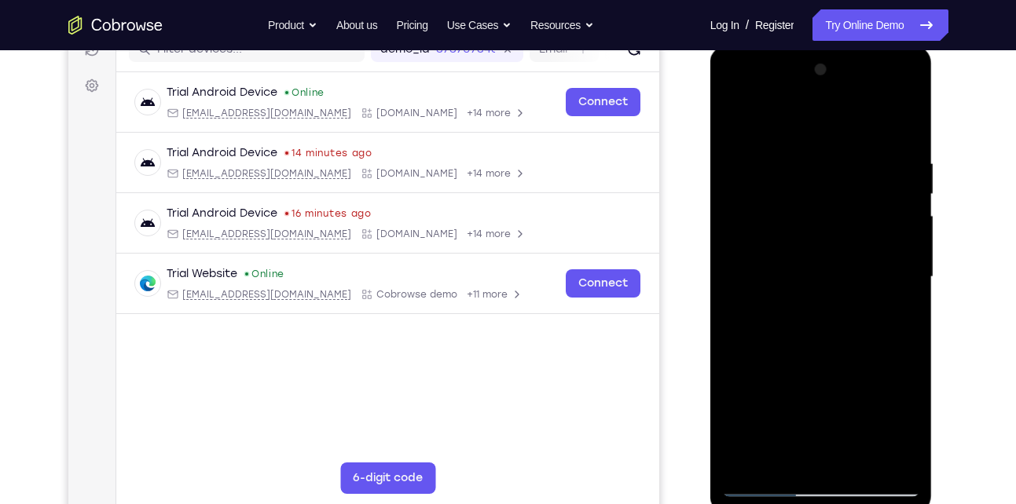
drag, startPoint x: 826, startPoint y: 196, endPoint x: 908, endPoint y: 77, distance: 144.1
click at [908, 77] on div at bounding box center [821, 277] width 198 height 440
click at [890, 91] on div at bounding box center [821, 277] width 198 height 440
click at [741, 94] on div at bounding box center [821, 277] width 198 height 440
click at [816, 187] on div at bounding box center [821, 277] width 198 height 440
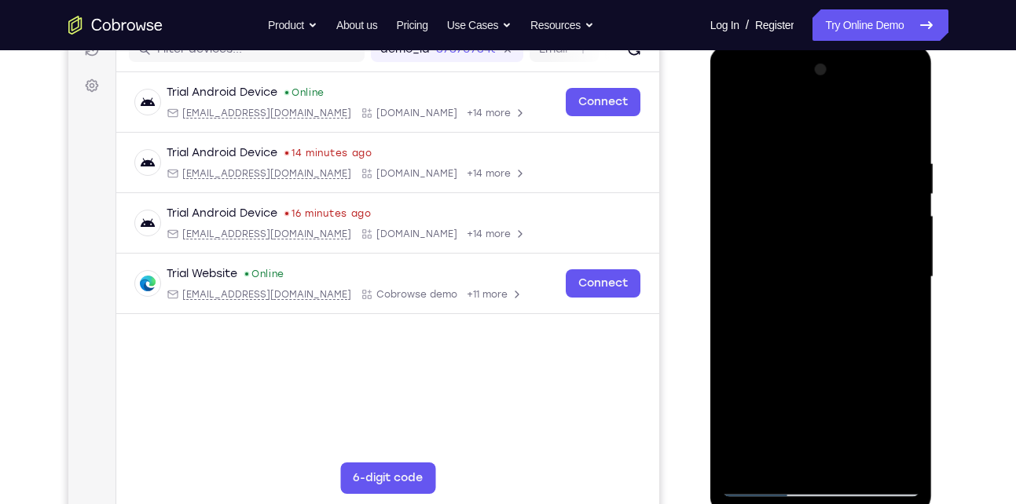
click at [761, 361] on div at bounding box center [821, 277] width 198 height 440
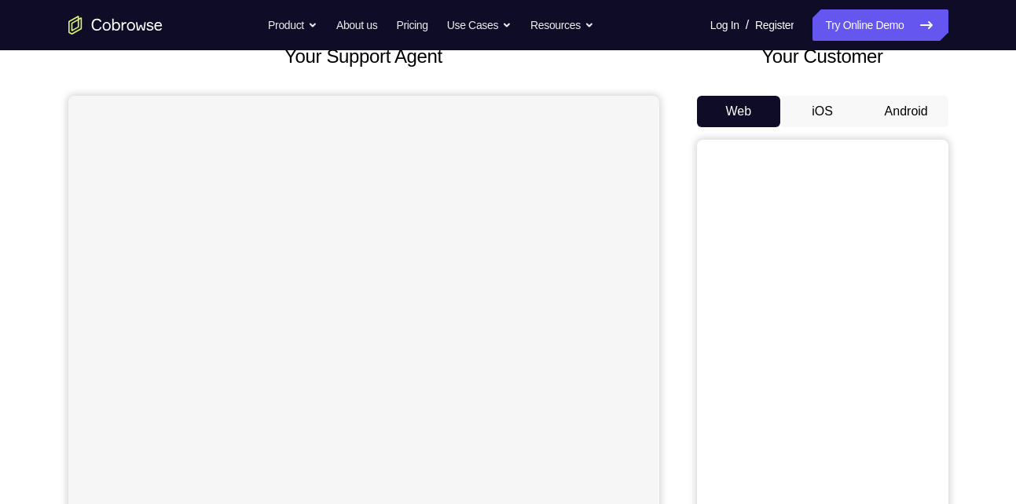
scroll to position [107, 0]
click at [806, 105] on button "iOS" at bounding box center [822, 112] width 84 height 31
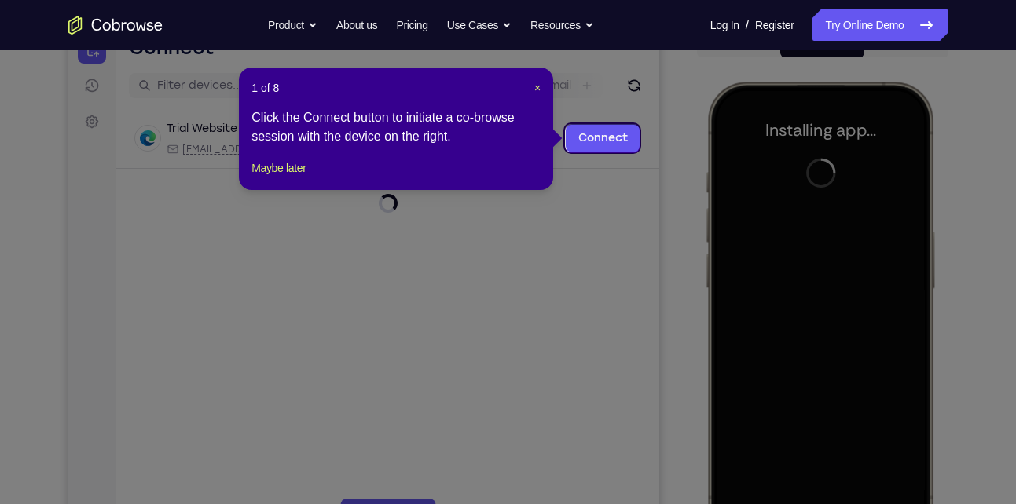
scroll to position [178, 0]
click at [534, 89] on span "×" at bounding box center [537, 89] width 6 height 13
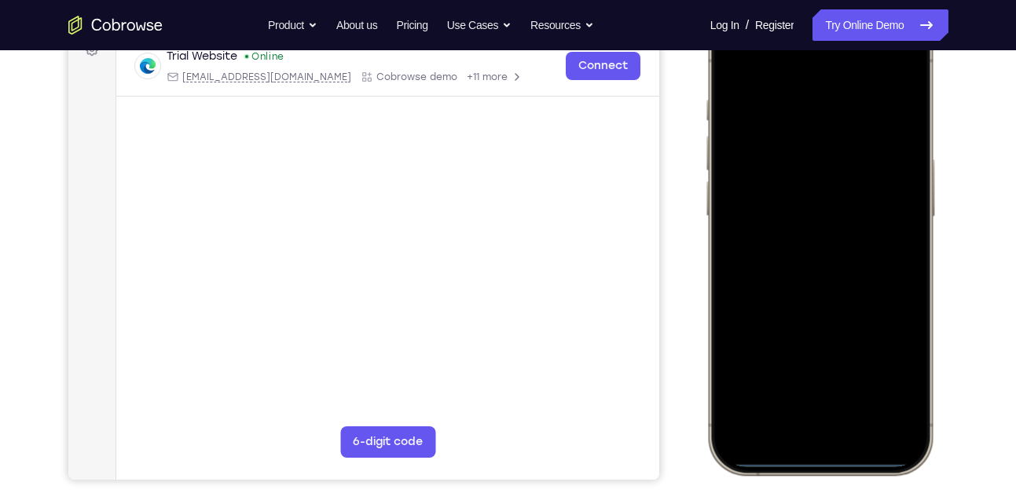
scroll to position [252, 0]
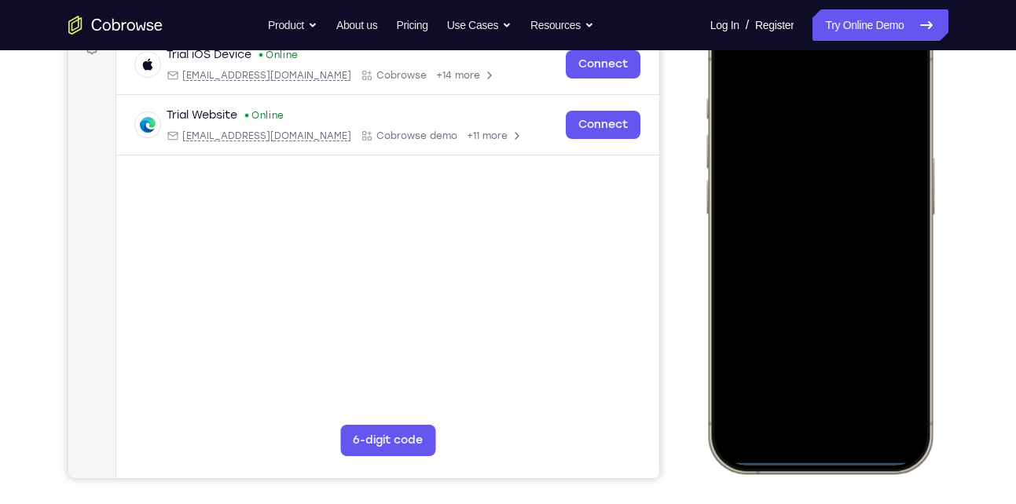
drag, startPoint x: 812, startPoint y: 460, endPoint x: 819, endPoint y: 420, distance: 39.9
click at [819, 420] on div at bounding box center [819, 241] width 207 height 449
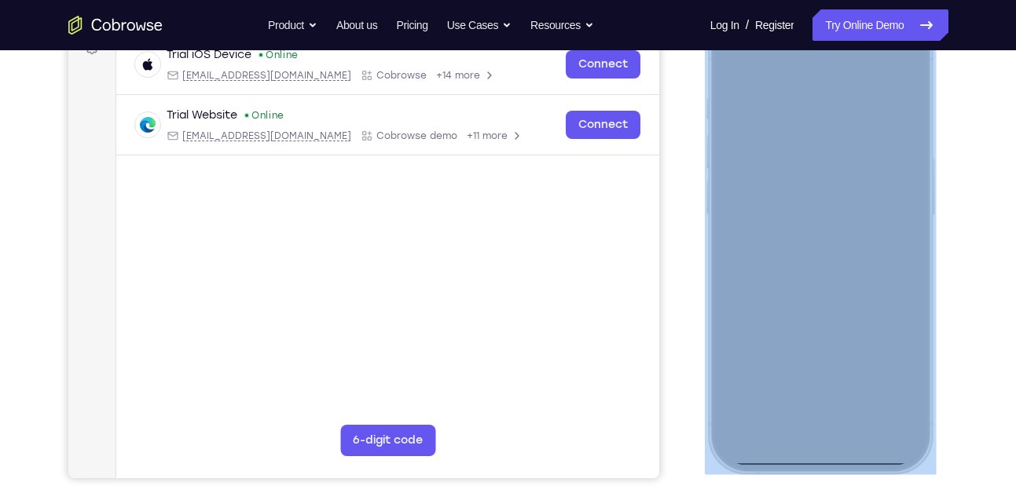
drag, startPoint x: 1524, startPoint y: 487, endPoint x: 812, endPoint y: 348, distance: 724.5
click at [812, 348] on div at bounding box center [822, 243] width 236 height 471
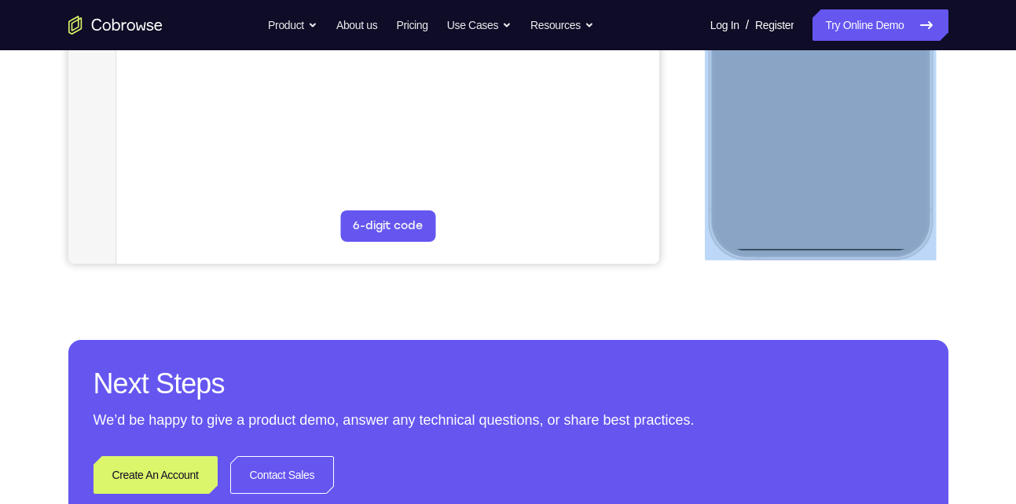
scroll to position [464, 0]
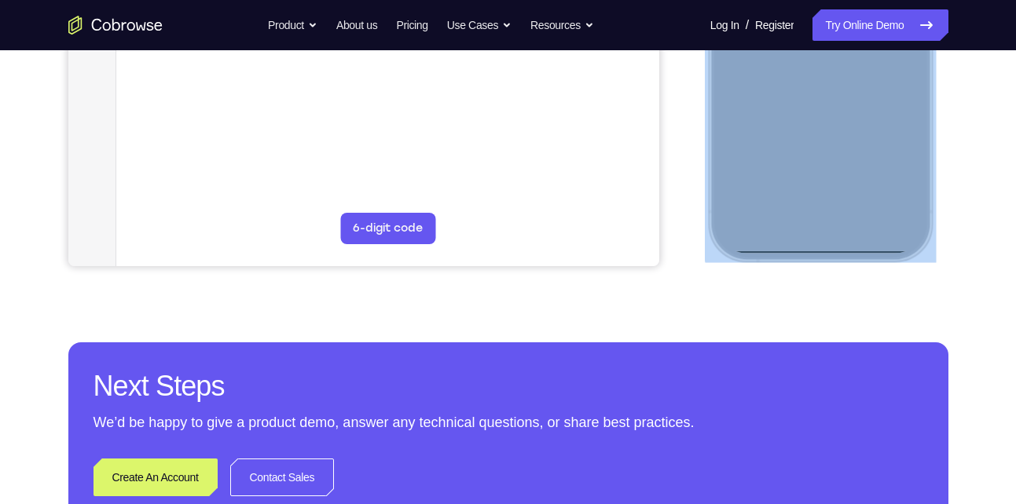
click at [836, 249] on div at bounding box center [819, 28] width 207 height 449
click at [836, 248] on div at bounding box center [819, 28] width 207 height 449
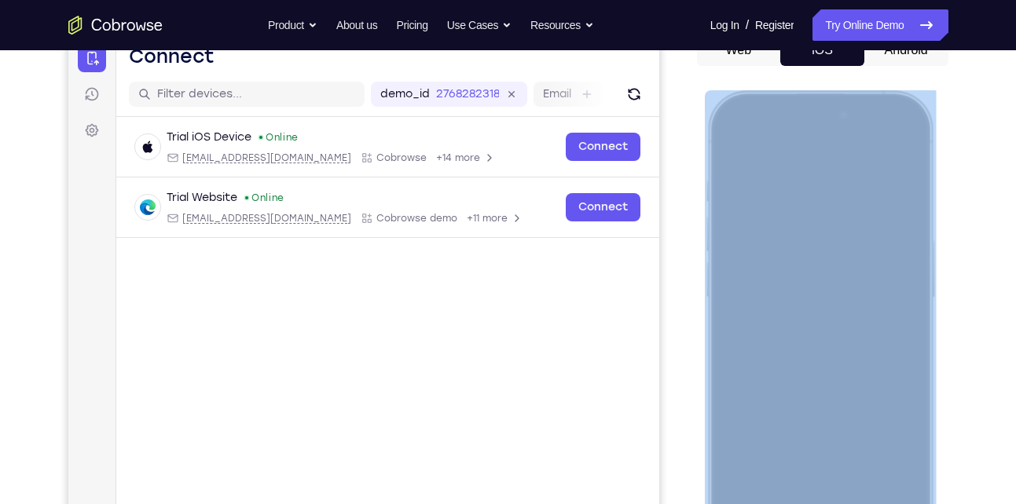
scroll to position [158, 0]
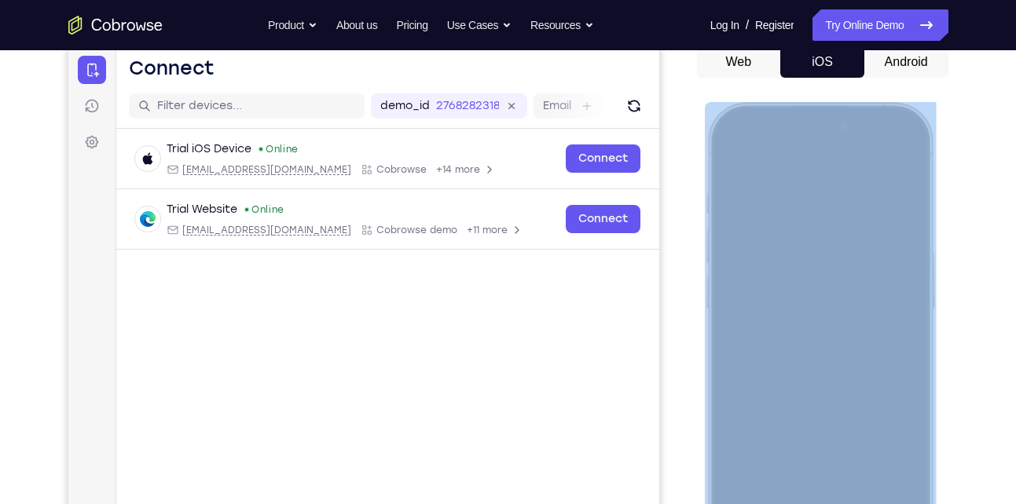
click at [728, 156] on div at bounding box center [819, 335] width 207 height 449
click at [724, 160] on div at bounding box center [819, 335] width 207 height 449
click at [820, 141] on div at bounding box center [819, 335] width 207 height 449
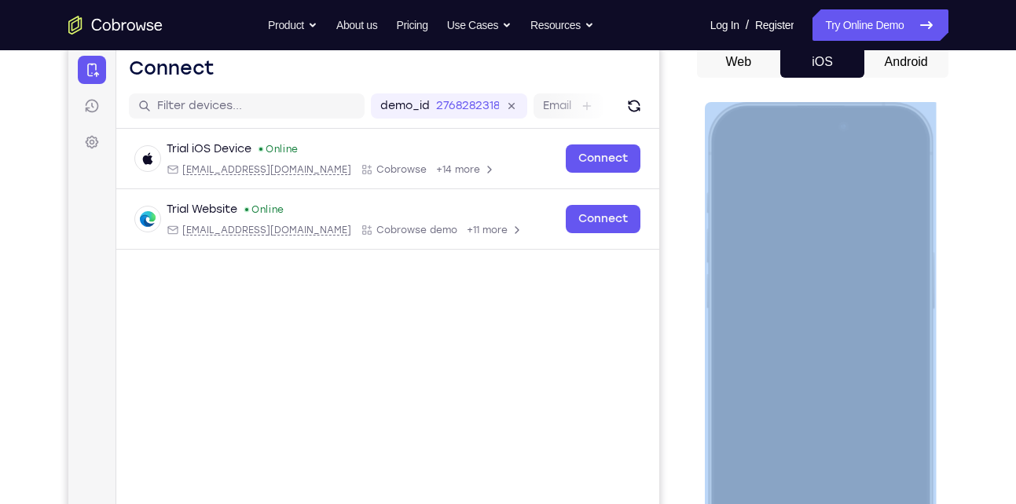
click at [821, 132] on div at bounding box center [819, 335] width 207 height 449
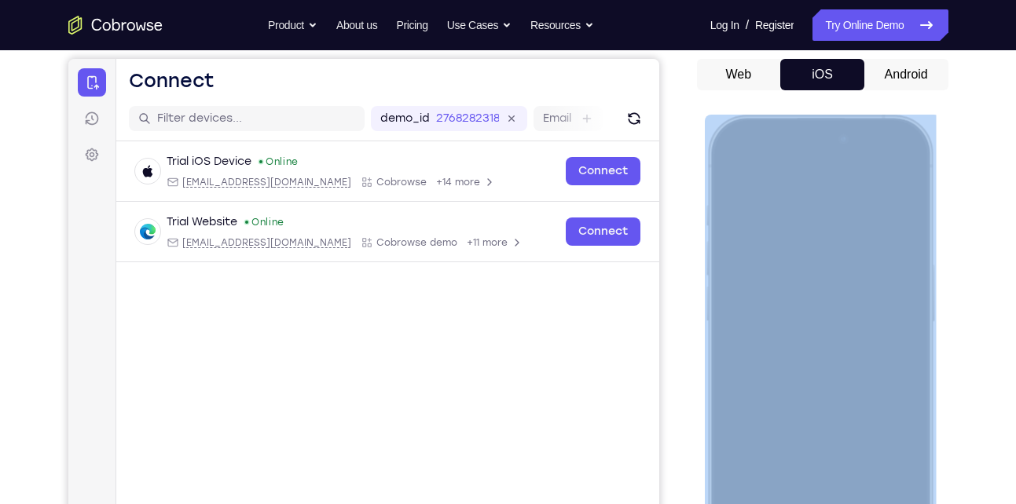
scroll to position [145, 0]
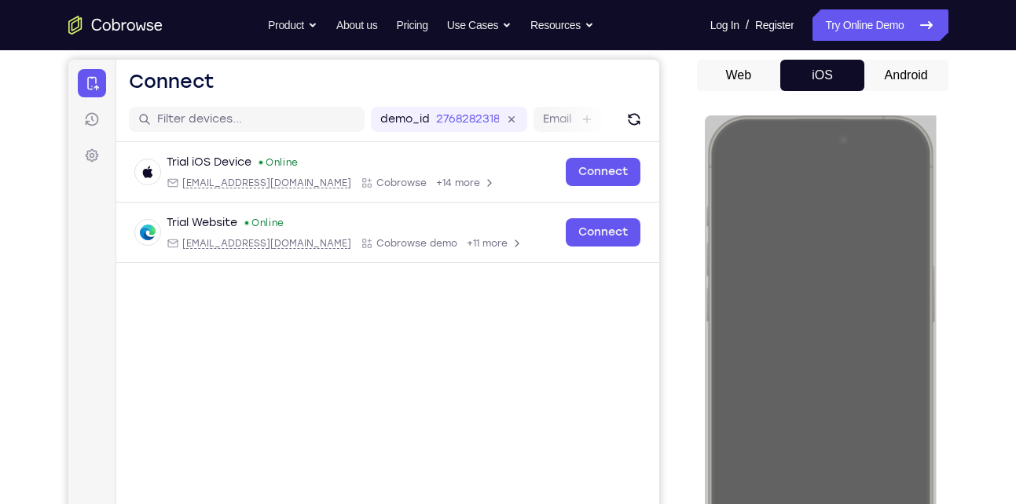
click at [905, 79] on button "Android" at bounding box center [906, 75] width 84 height 31
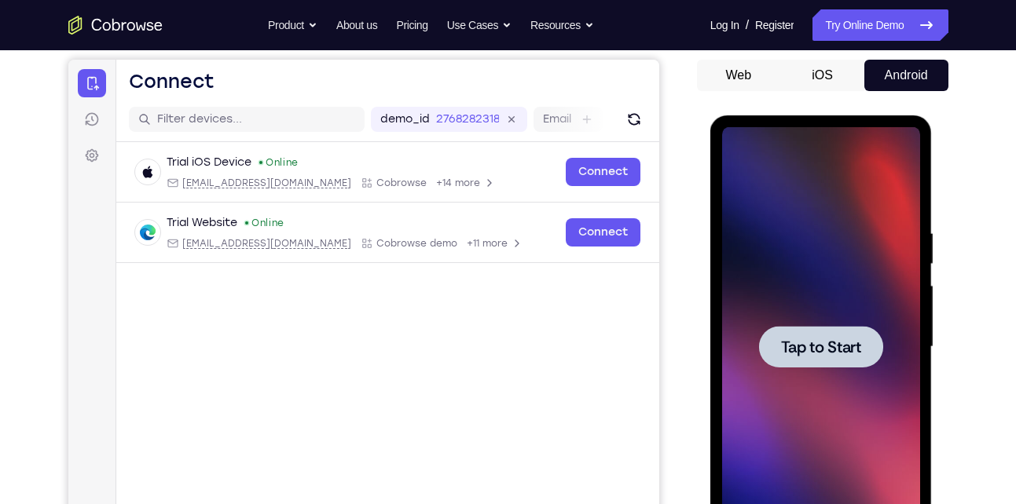
scroll to position [0, 0]
